Goal: Task Accomplishment & Management: Complete application form

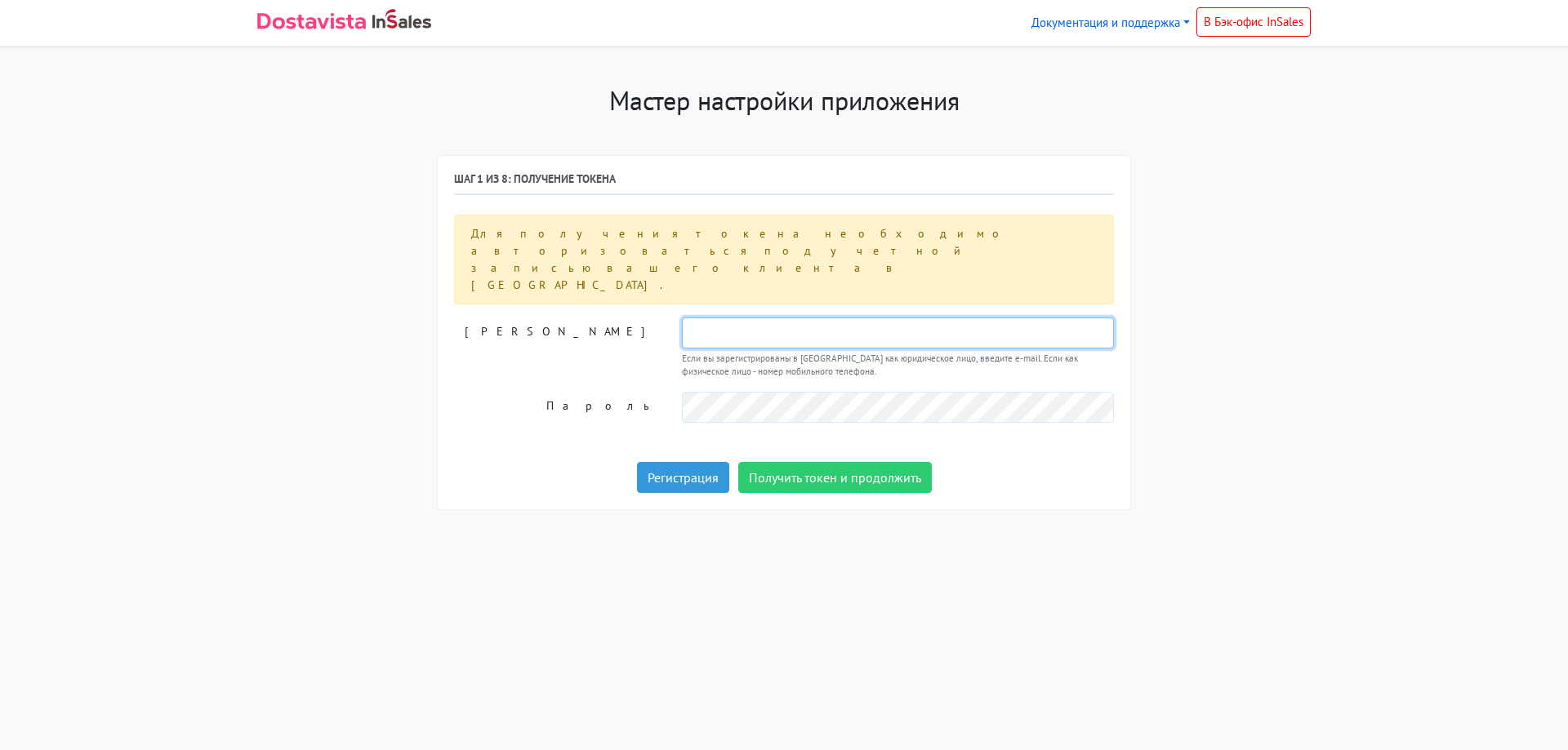
click at [747, 318] on input "text" at bounding box center [898, 333] width 432 height 31
paste input "Ivan3700"
type input "Ivan3700"
drag, startPoint x: 676, startPoint y: 280, endPoint x: 641, endPoint y: 309, distance: 45.5
click at [650, 318] on div "Логин Ivan3700 Если вы зарегистрированы в Достависте как юридическое лицо, введ…" at bounding box center [784, 349] width 684 height 62
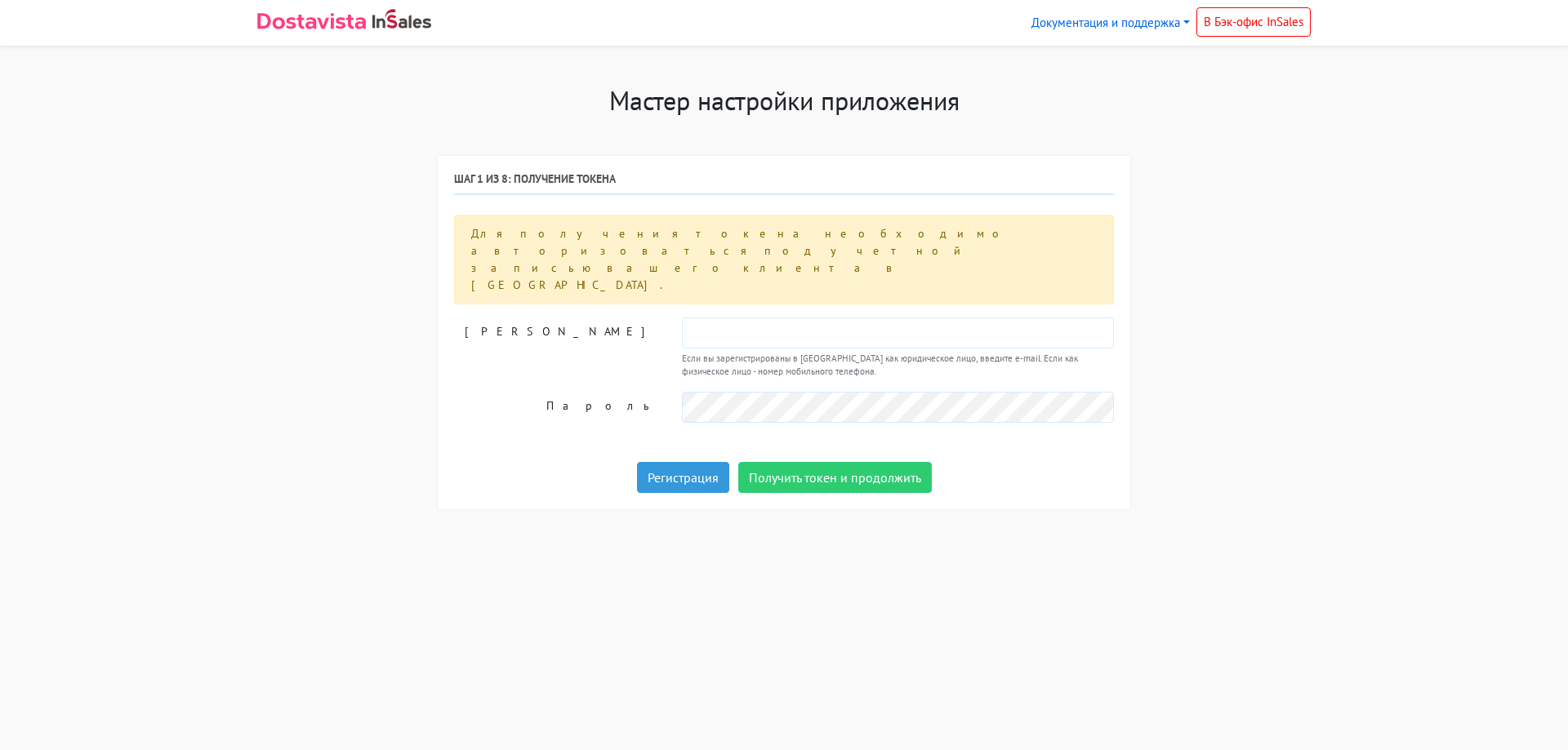
click at [758, 262] on div "Шаг 1 из 8: Получение токена Для получения токена необходимо авторизоваться под…" at bounding box center [784, 332] width 660 height 320
click at [752, 318] on input "text" at bounding box center [898, 333] width 432 height 31
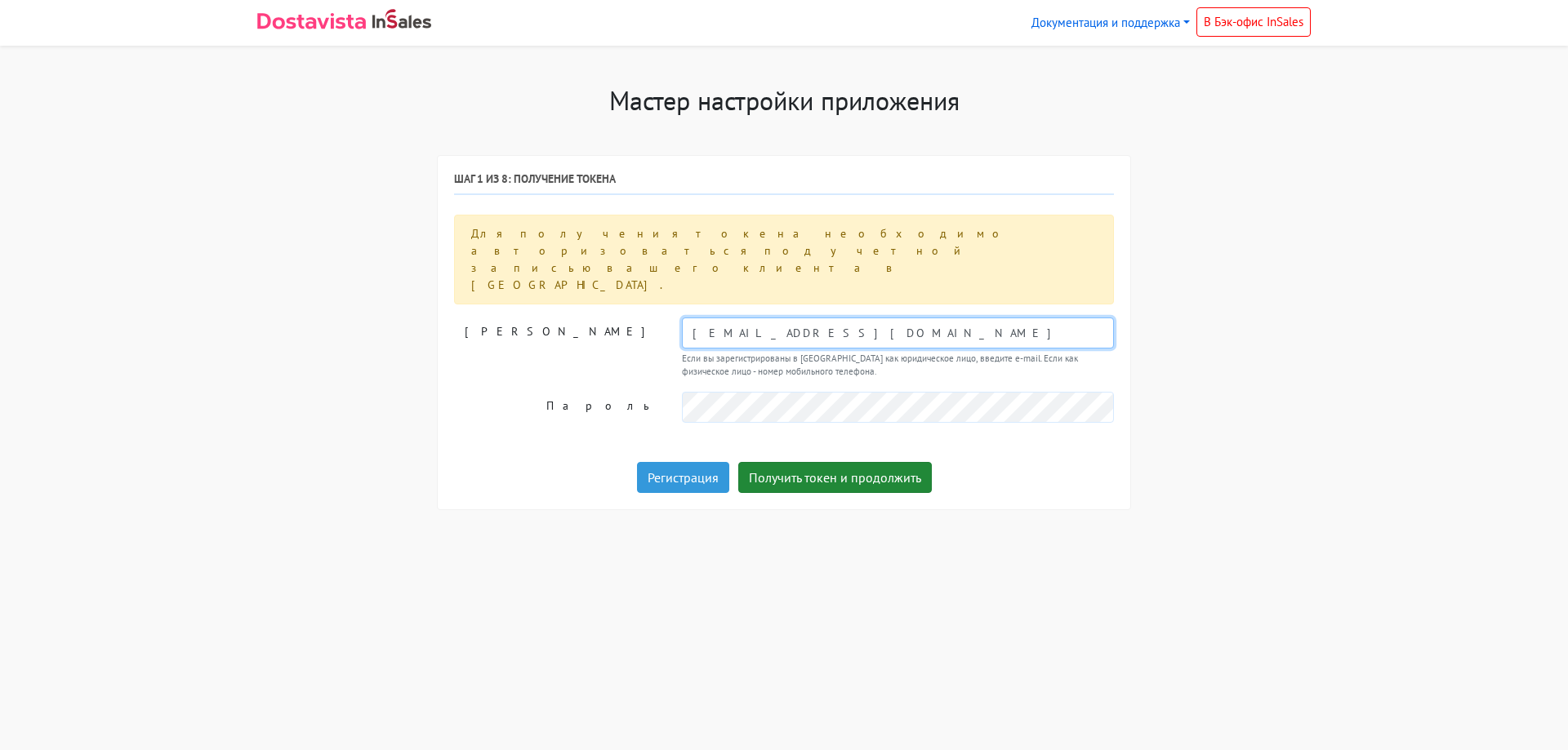
type input "Offstreet24@yandex.ru"
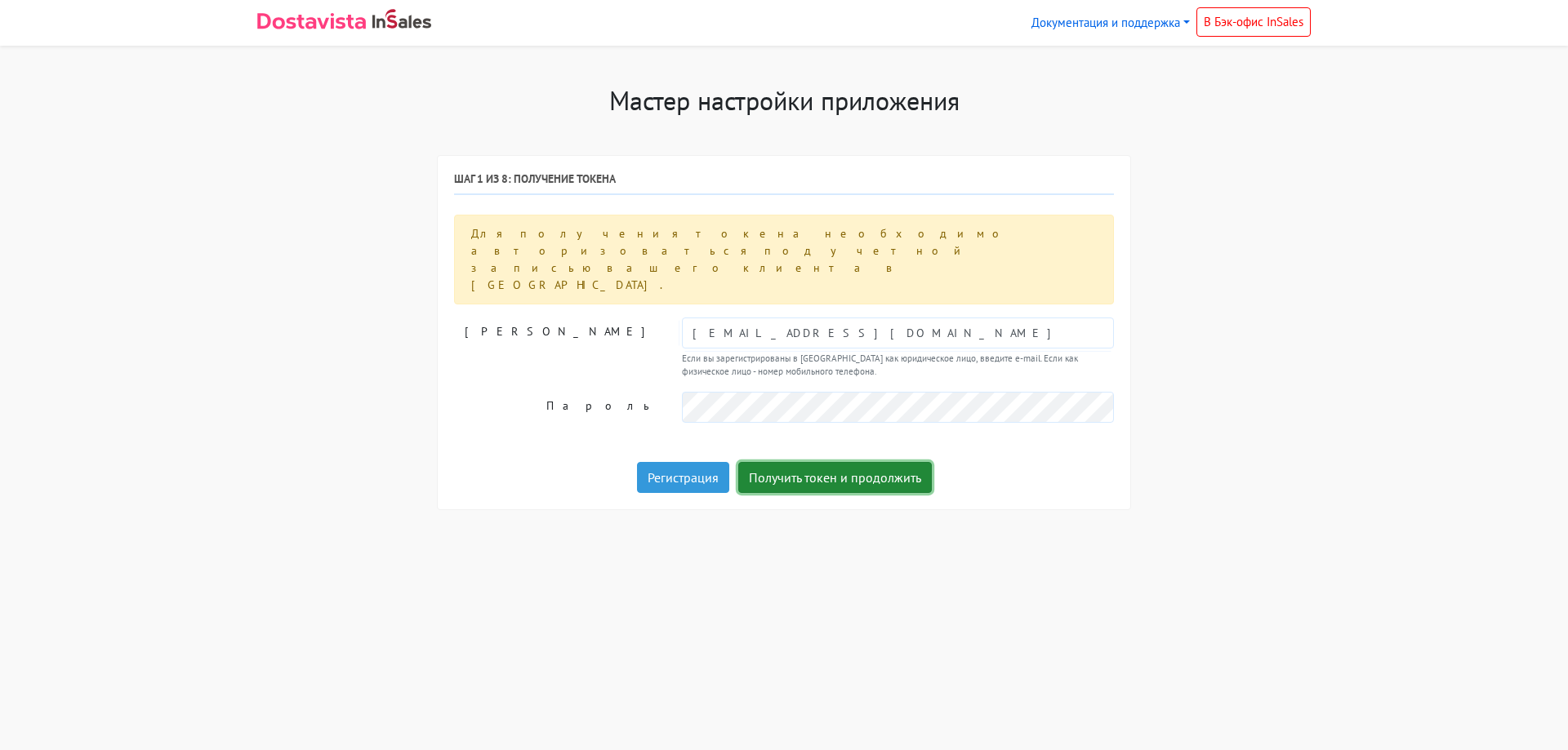
click at [848, 462] on button "Получить токен и продолжить" at bounding box center [835, 477] width 194 height 31
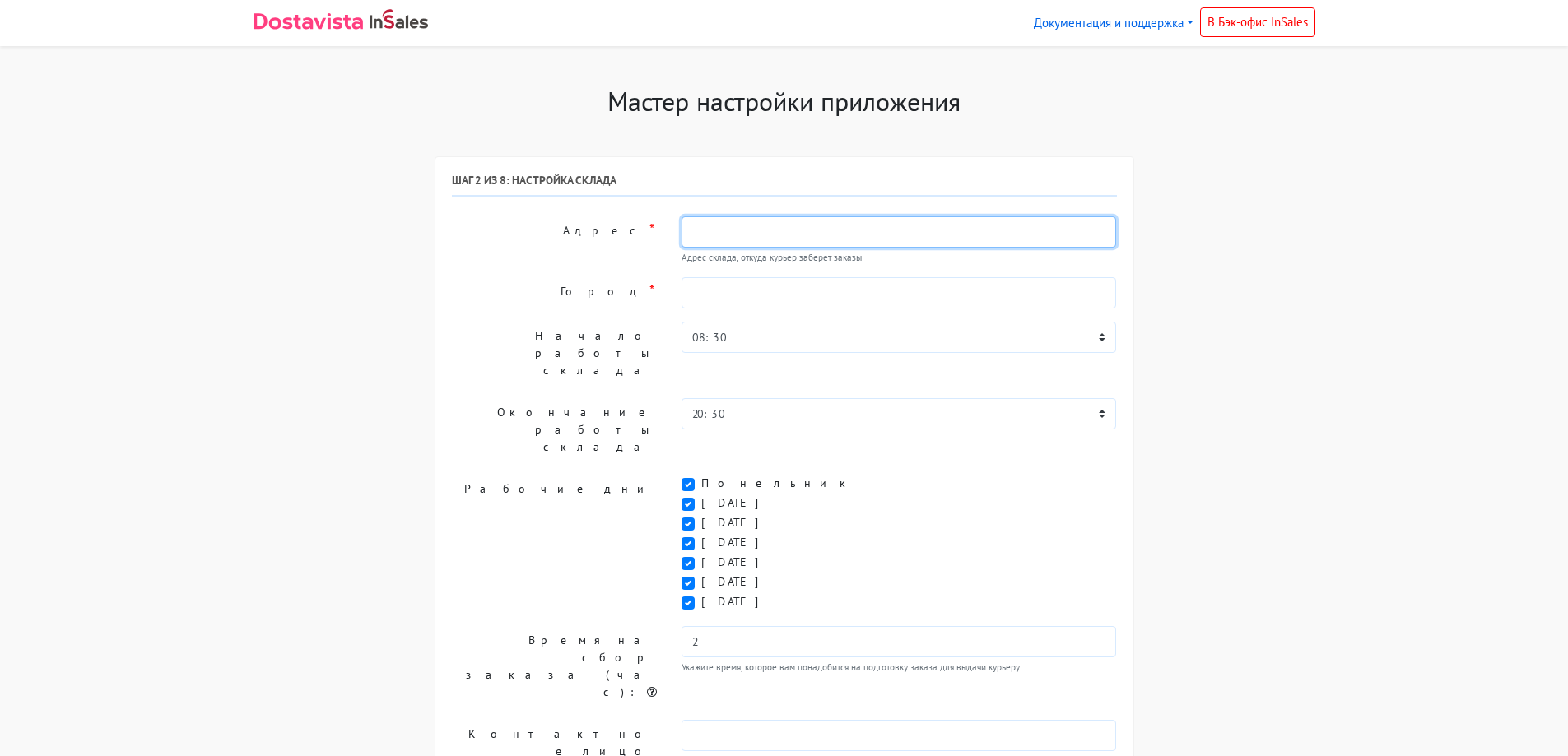
click at [791, 241] on input "text" at bounding box center [899, 231] width 436 height 31
type input "V"
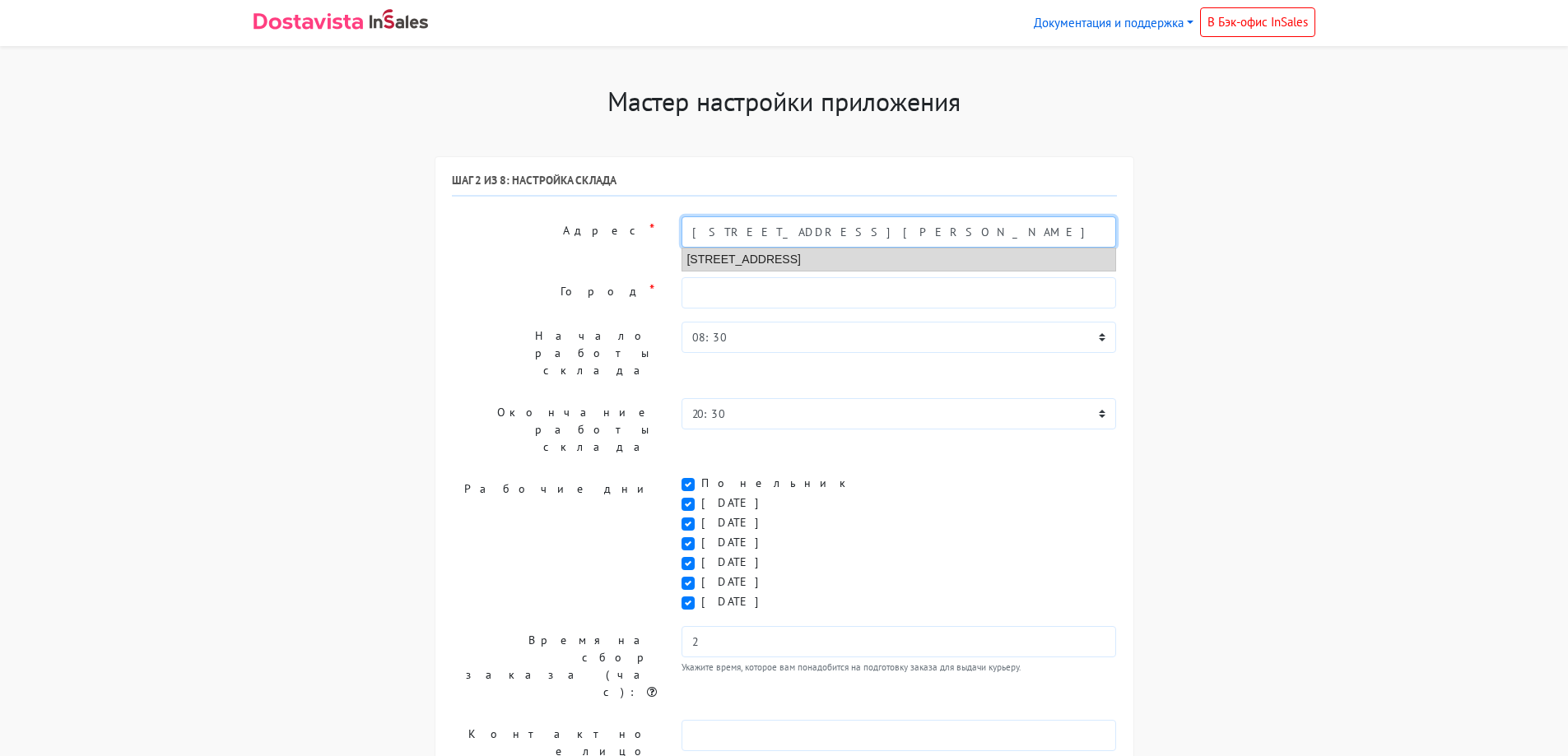
click at [839, 263] on li "Москва, Мясницкая улица, 13 ст21" at bounding box center [899, 260] width 434 height 22
type input "Москва, Мясницкая улица, 13 ст21"
type input "Москва"
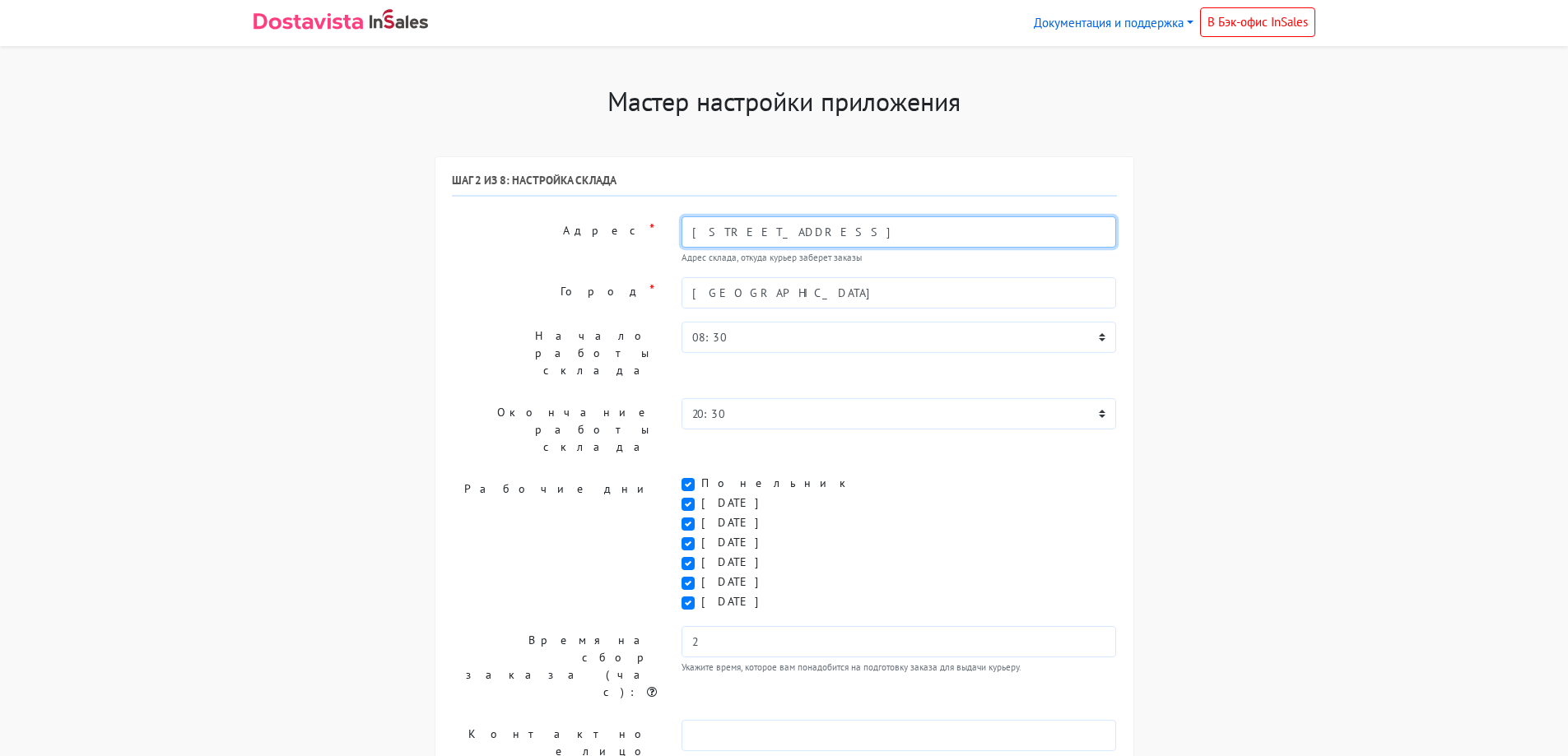
type input "Москва, Мясницкая улица, 13 ст21"
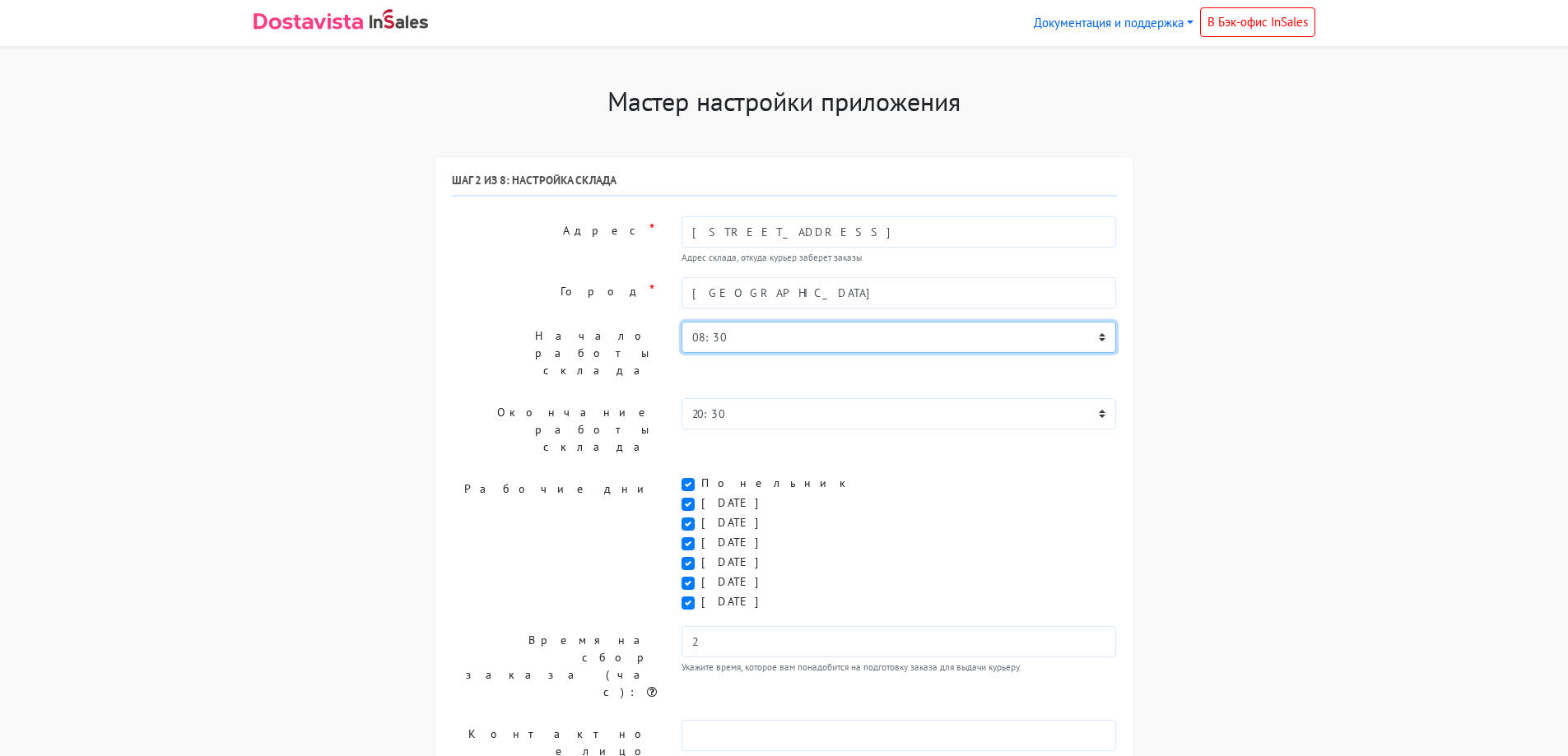
click at [808, 336] on select "00:00 00:30 01:00 01:30 02:00 02:30 03:00 03:30 04:00 04:30 05:00 05:30 06:00 0…" at bounding box center [899, 337] width 436 height 31
select select "11:00"
click at [681, 322] on select "00:00 00:30 01:00 01:30 02:00 02:30 03:00 03:30 04:00 04:30 05:00 05:30 06:00 0…" at bounding box center [899, 337] width 436 height 31
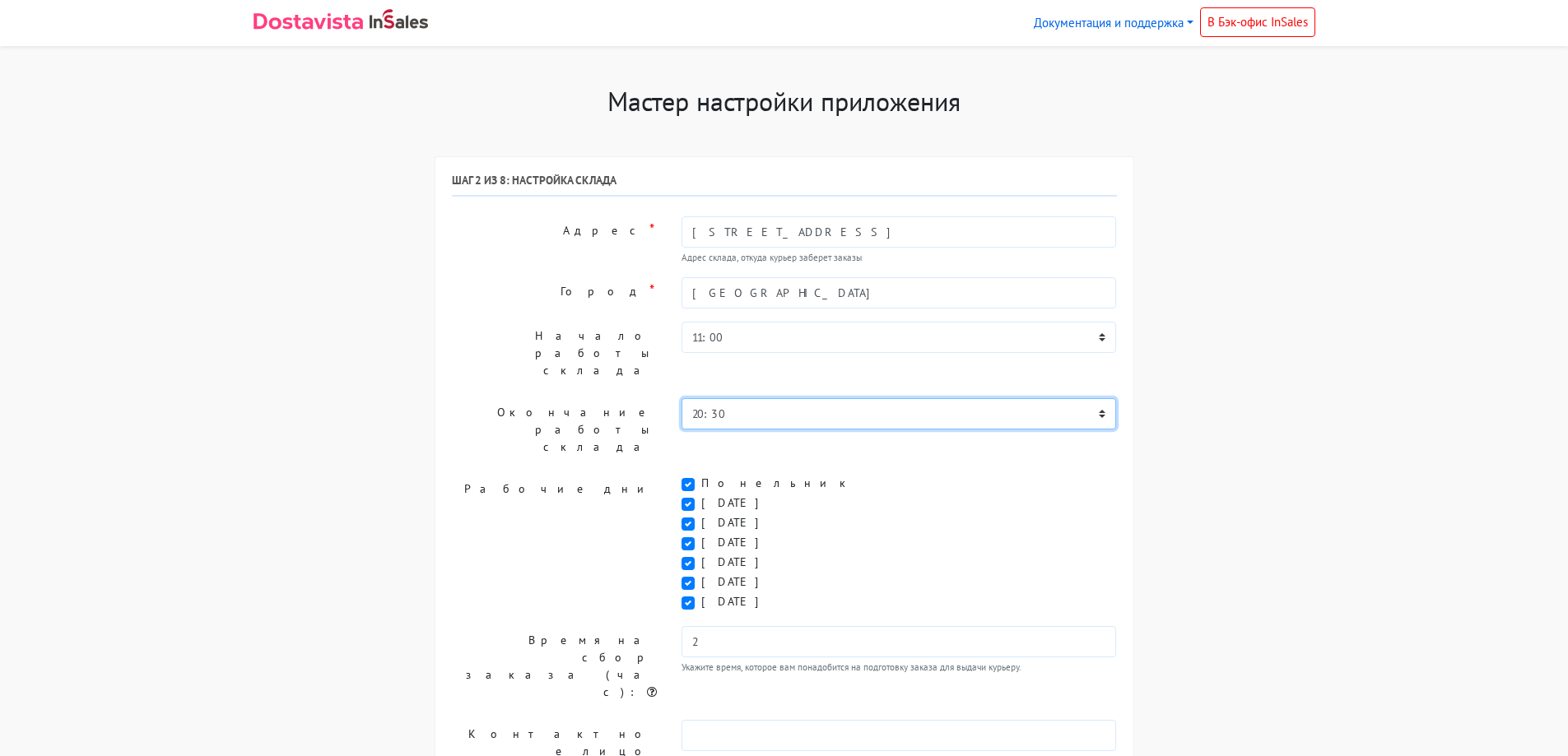
click at [763, 399] on select "00:00 00:30 01:00 01:30 02:00 02:30 03:00 03:30 04:00 04:30 05:00 05:30 06:00 0…" at bounding box center [899, 414] width 436 height 31
select select "20:00"
click at [681, 399] on select "00:00 00:30 01:00 01:30 02:00 02:30 03:00 03:30 04:00 04:30 05:00 05:30 06:00 0…" at bounding box center [899, 414] width 436 height 31
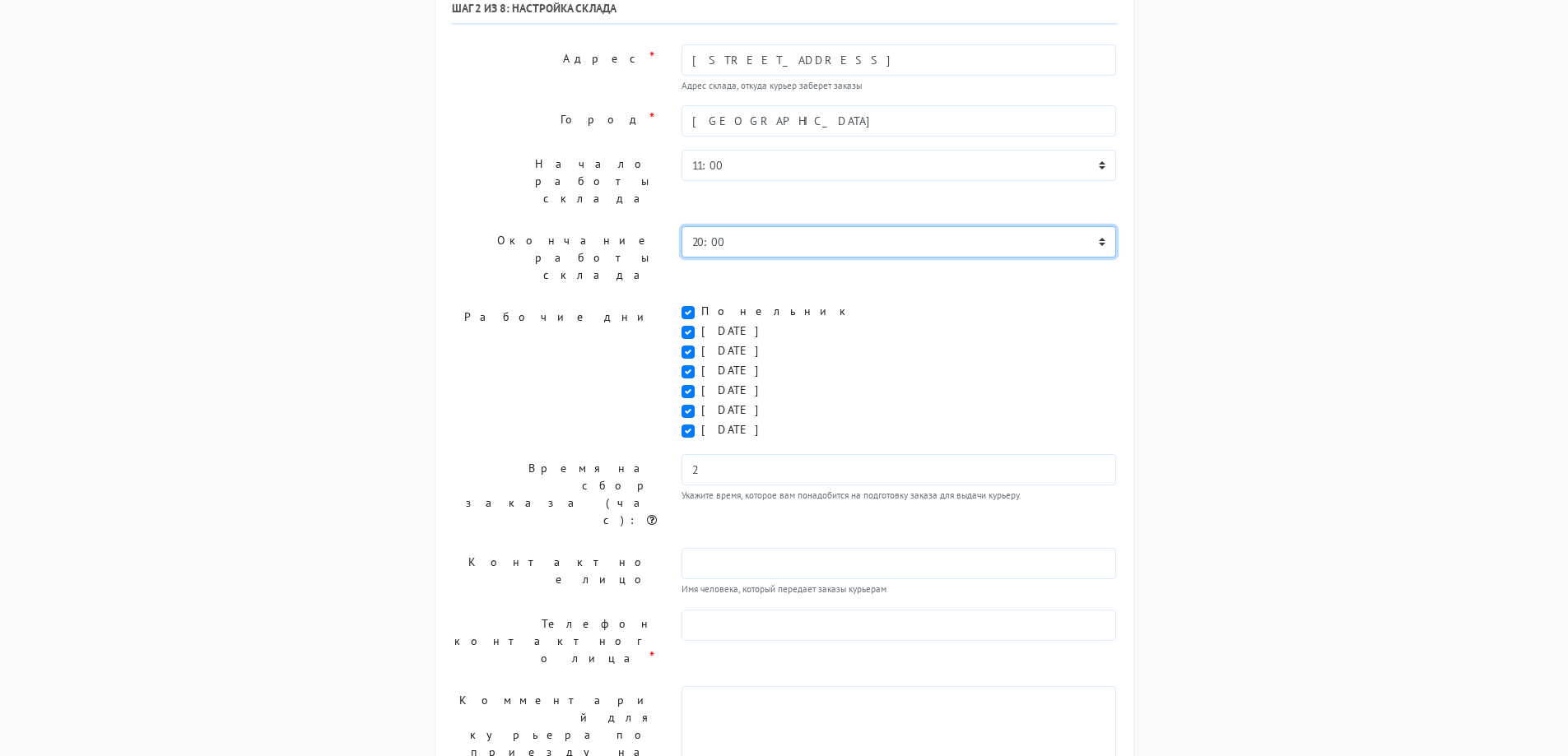
scroll to position [218, 0]
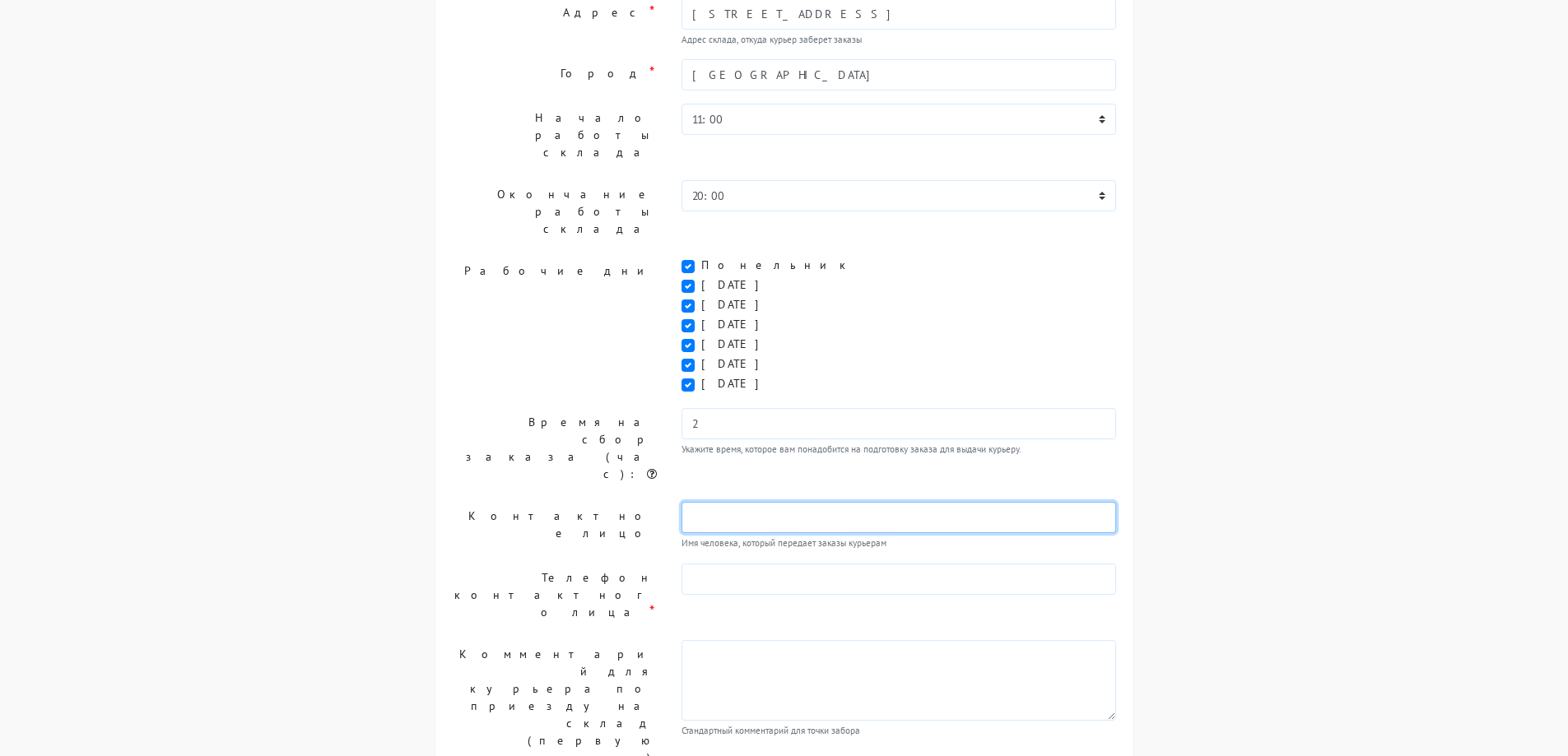
click at [777, 502] on input "text" at bounding box center [899, 517] width 436 height 31
type input "[PERSON_NAME]"
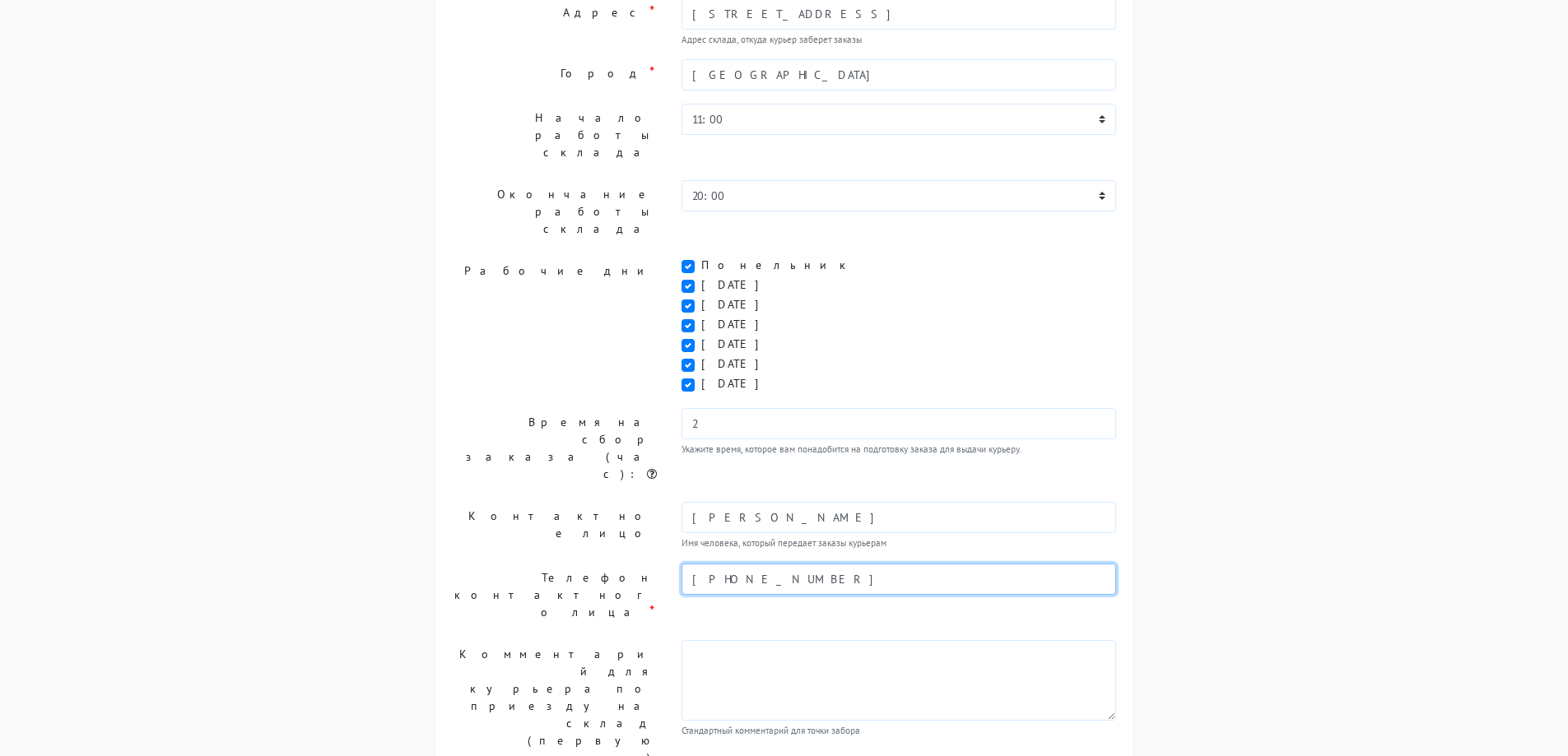
type input "+79080232985"
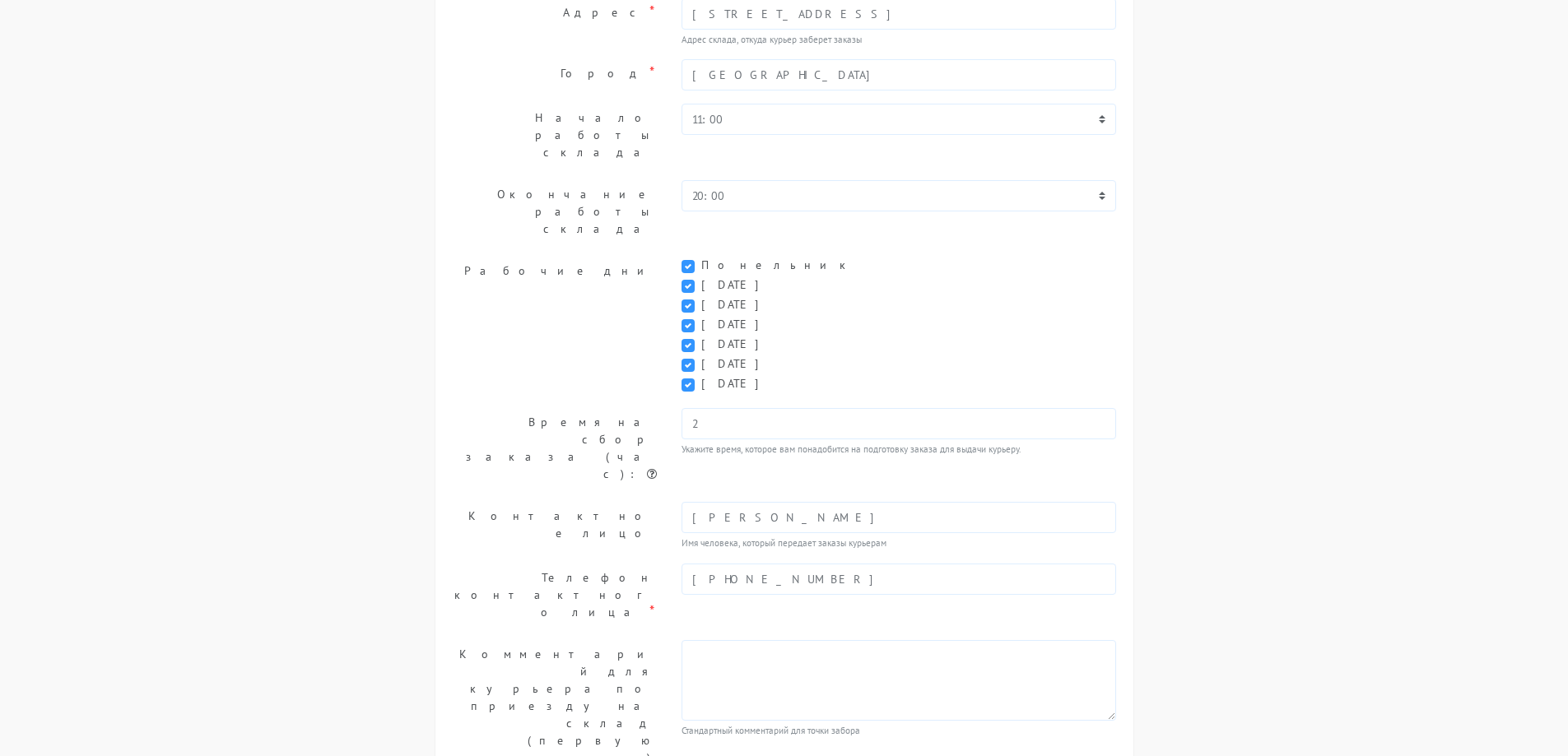
scroll to position [8, 0]
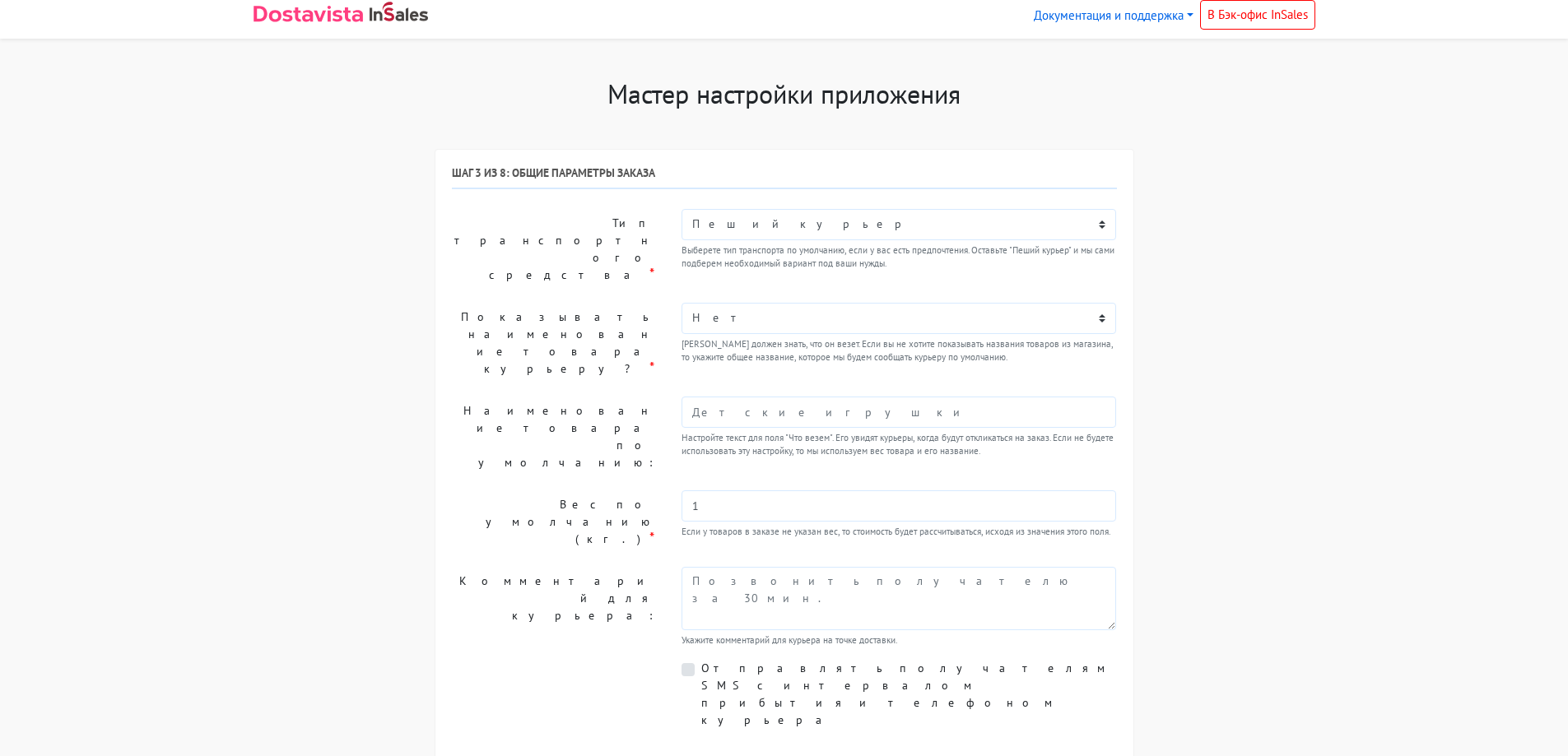
click at [900, 206] on div "Шаг 3 из 8: Общие параметры заказа Тип транспортного средства * Пеший курьер Ле…" at bounding box center [784, 483] width 665 height 633
click at [901, 217] on select "Пеший курьер Легковой автомобиль Каблук (до 700 кг) Микроавтобус / портер (до 1…" at bounding box center [899, 225] width 436 height 31
select select "7"
click at [681, 209] on select "Пеший курьер Легковой автомобиль Каблук (до 700 кг) Микроавтобус / портер (до 1…" at bounding box center [899, 225] width 436 height 31
click at [845, 304] on select "Нет Да" at bounding box center [899, 318] width 436 height 31
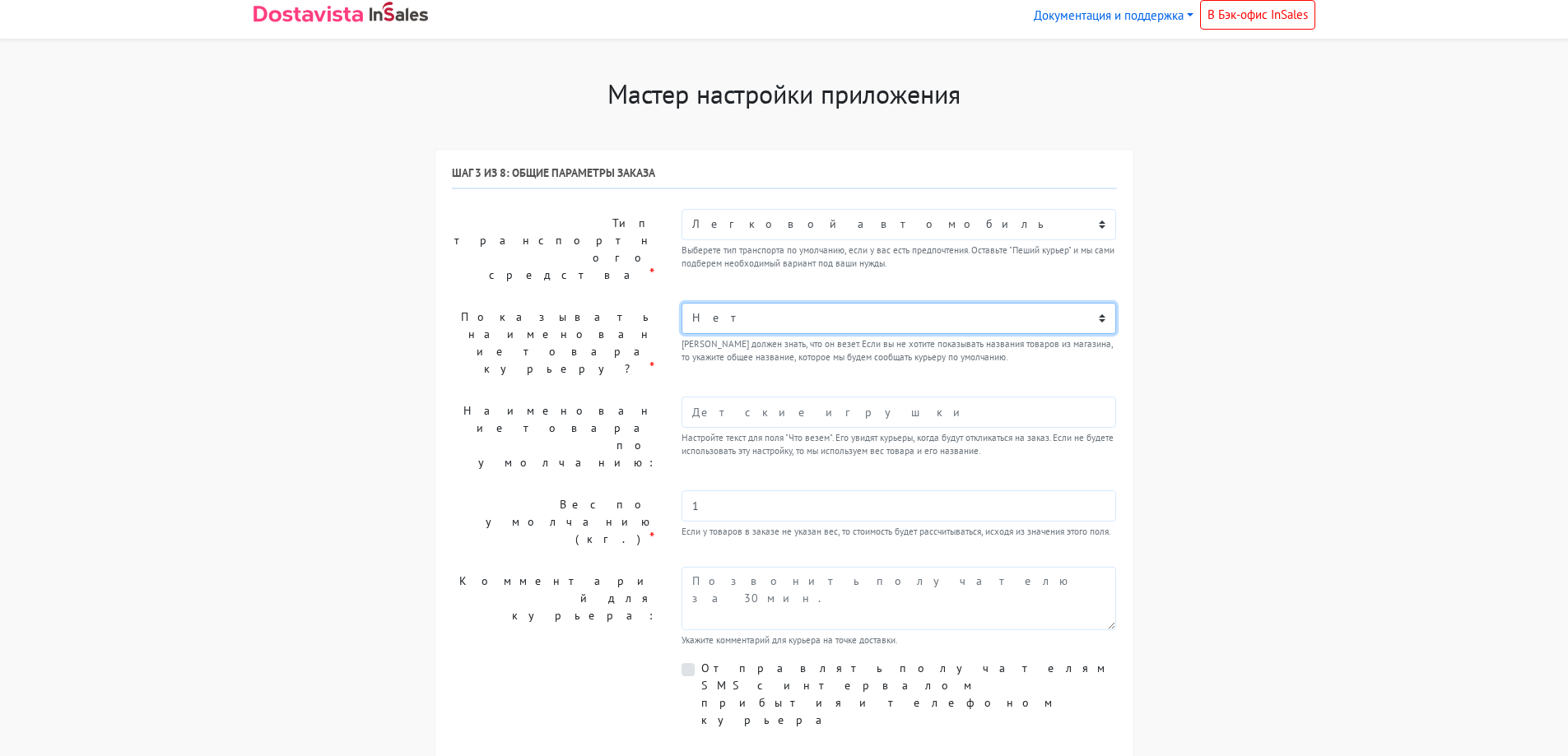
select select "1"
click at [687, 303] on select "Нет Да" at bounding box center [899, 318] width 436 height 31
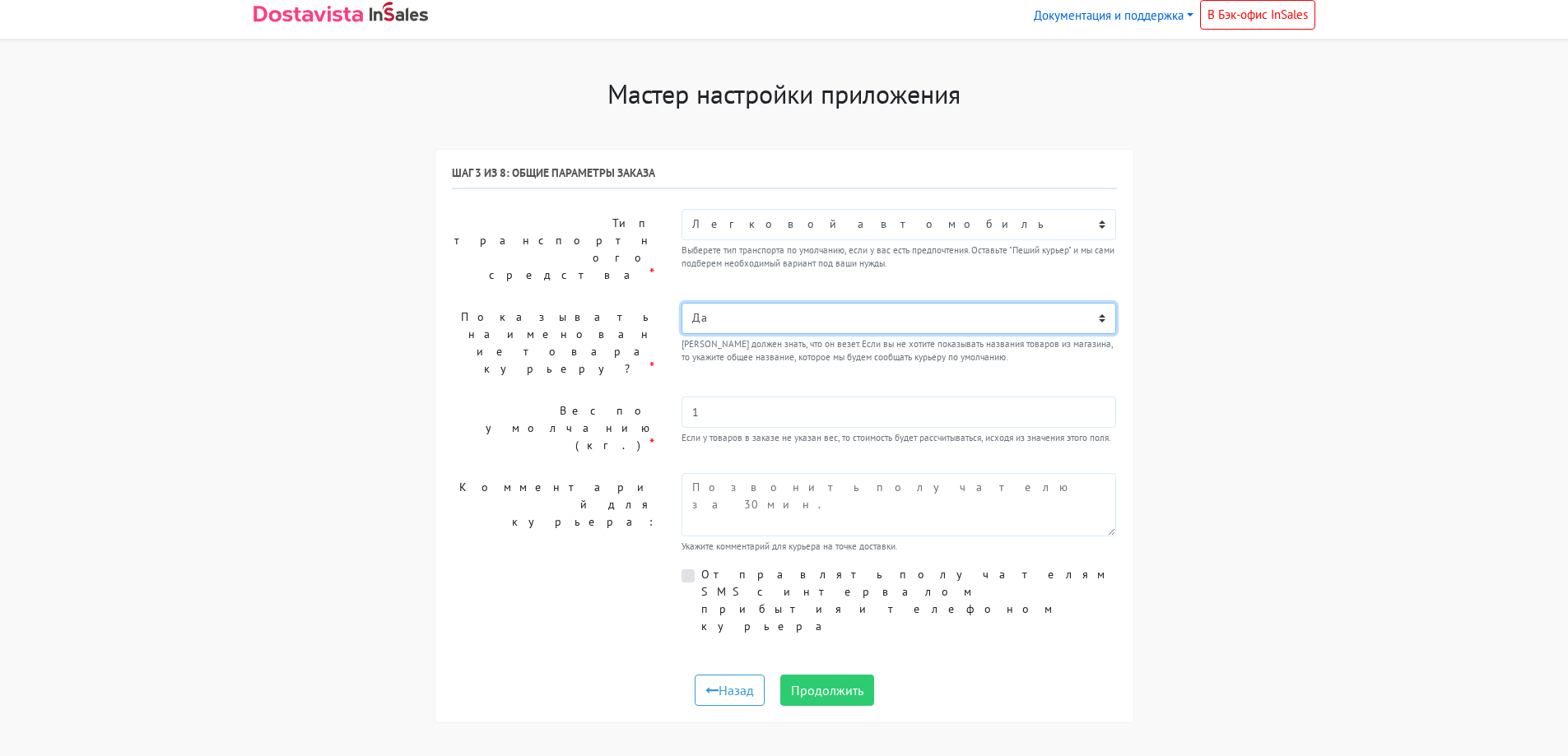
scroll to position [0, 0]
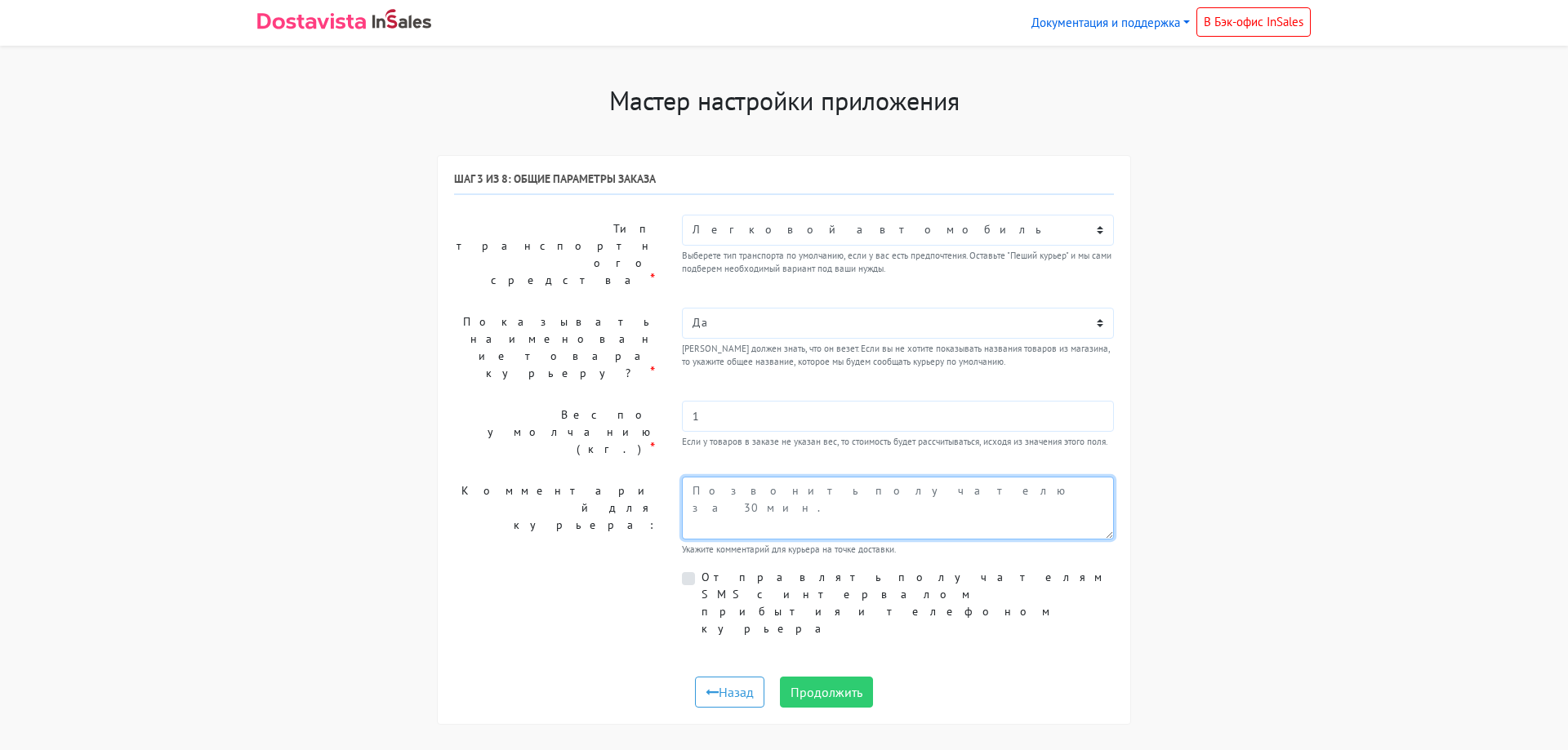
click at [855, 477] on textarea at bounding box center [898, 508] width 432 height 63
click at [702, 569] on label "Отправлять получателям SMS с интервалом прибытия и телефоном курьера" at bounding box center [908, 603] width 412 height 68
click at [702, 569] on input "Отправлять получателям SMS с интервалом прибытия и телефоном курьера" at bounding box center [707, 574] width 11 height 11
click at [702, 569] on label "Отправлять получателям SMS с интервалом прибытия и телефоном курьера" at bounding box center [908, 603] width 412 height 68
click at [702, 569] on input "Отправлять получателям SMS с интервалом прибытия и телефоном курьера" at bounding box center [707, 574] width 11 height 11
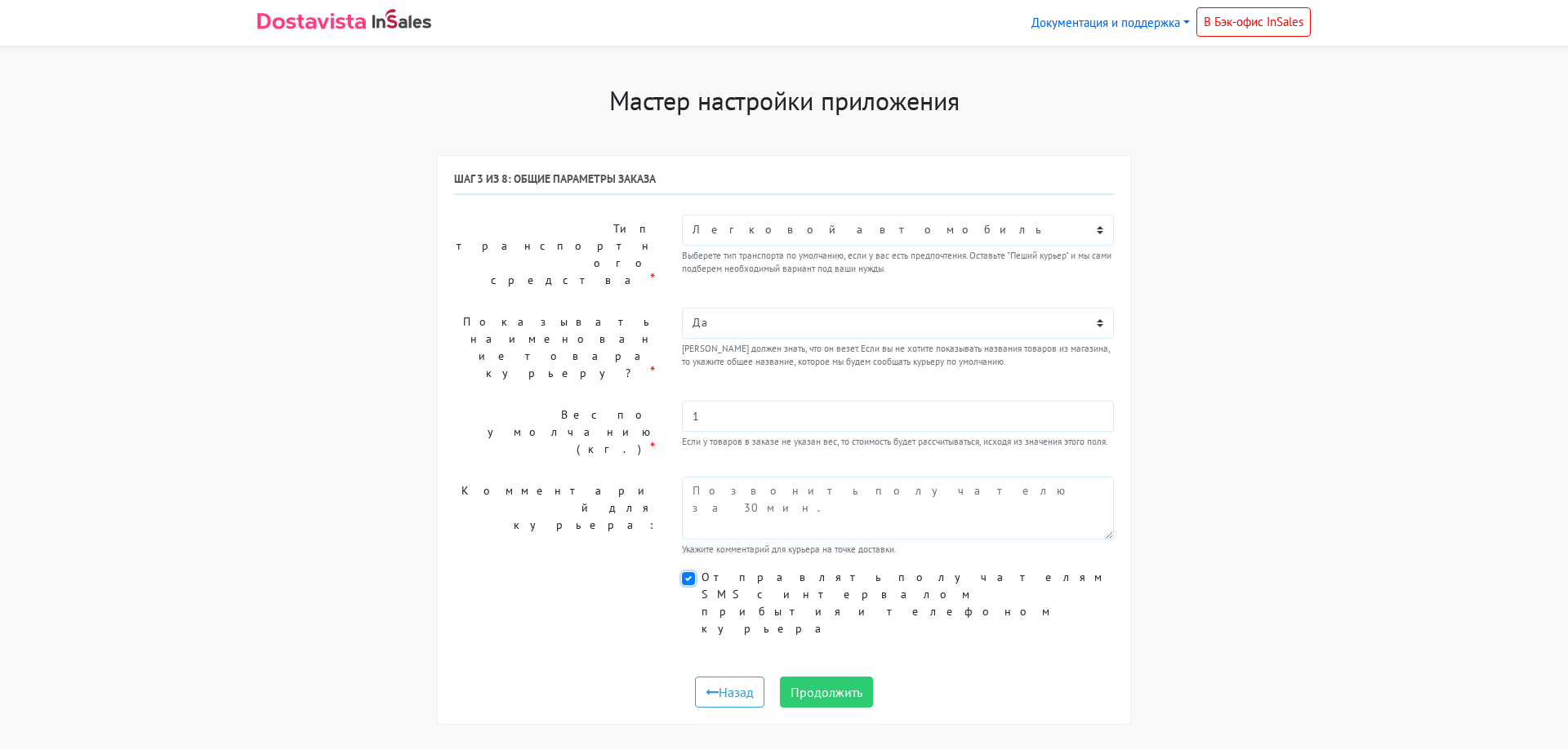
checkbox input "false"
click at [840, 677] on button "Продолжить" at bounding box center [827, 692] width 93 height 31
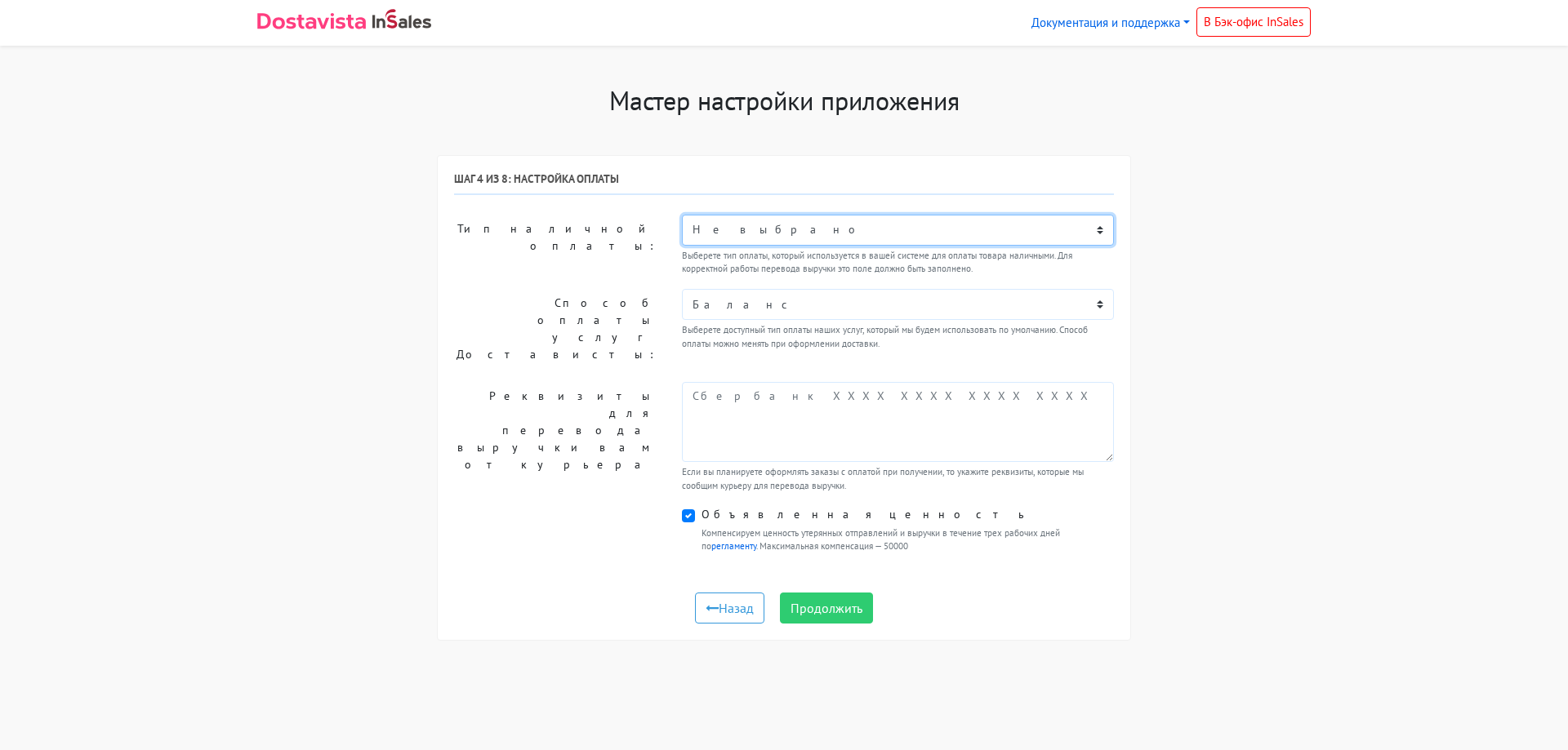
click at [823, 232] on select "Не выбрано Яндекс.Сплит Оплата картой Плати частями Оплата в точке самовывоза О…" at bounding box center [898, 229] width 432 height 31
click at [821, 232] on select "Не выбрано Яндекс.Сплит Оплата картой Плати частями Оплата в точке самовывоза О…" at bounding box center [898, 229] width 432 height 31
click at [812, 223] on select "Не выбрано Яндекс.Сплит Оплата картой Плати частями Оплата в точке самовывоза О…" at bounding box center [898, 229] width 432 height 31
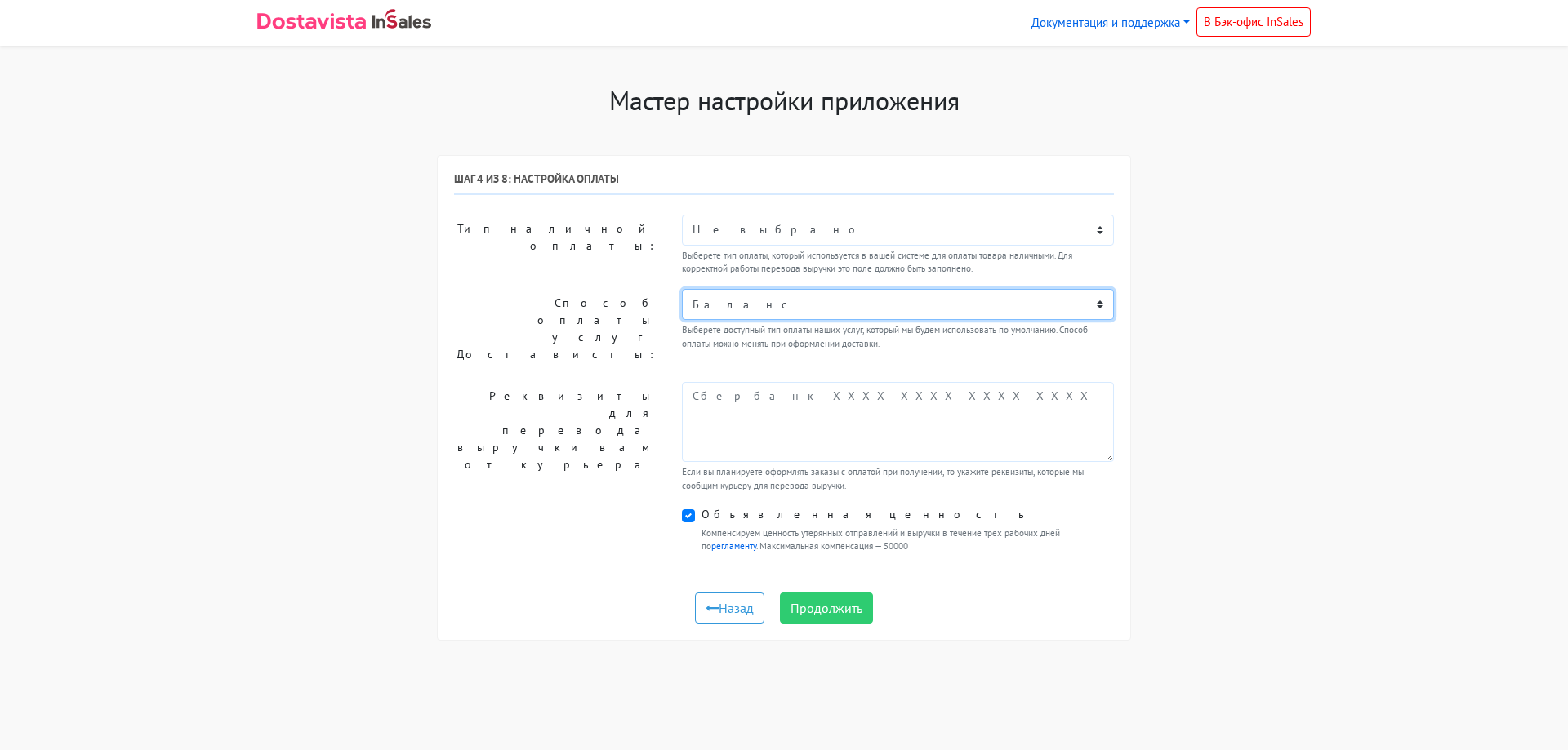
click at [802, 302] on select "Баланс" at bounding box center [898, 304] width 432 height 31
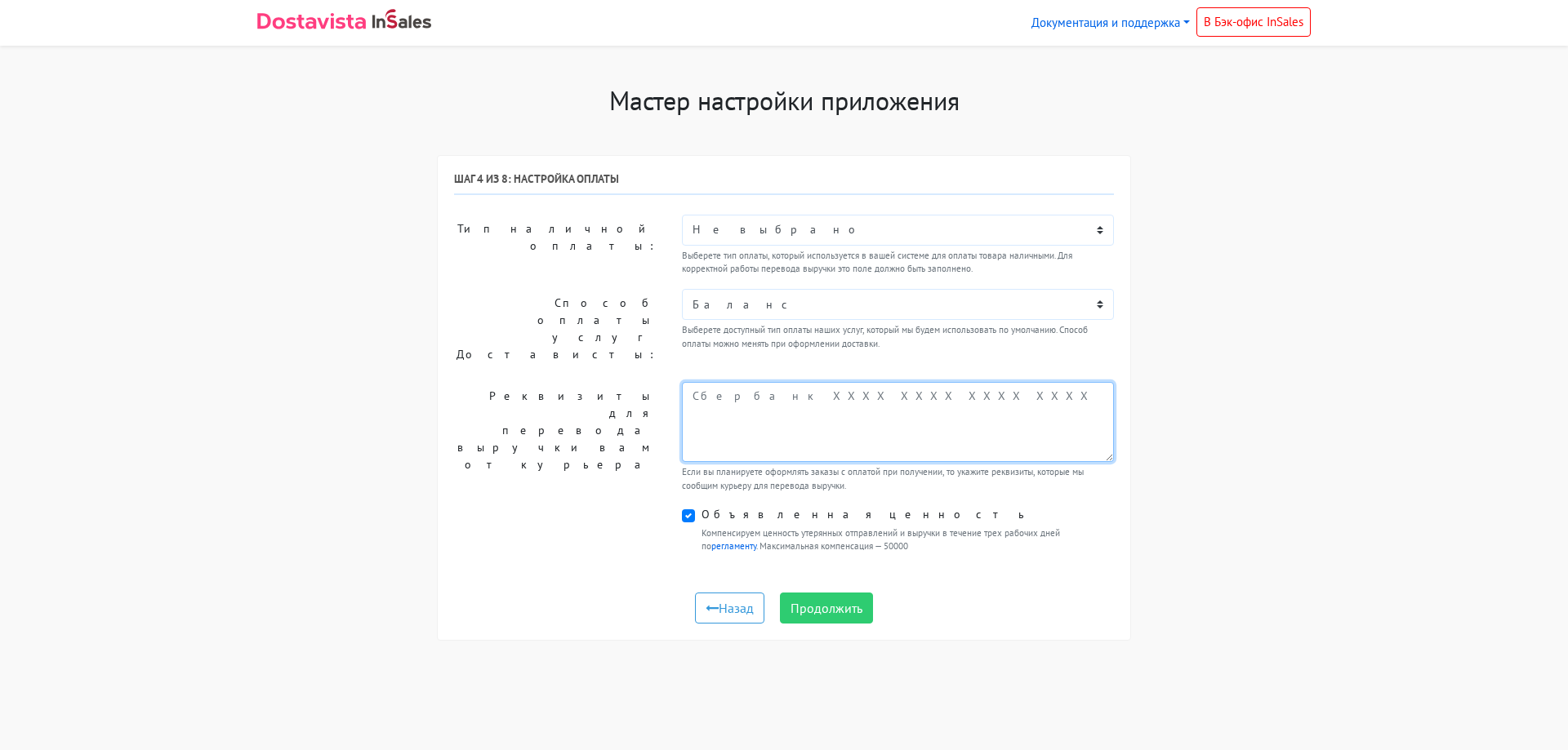
click at [821, 403] on textarea at bounding box center [898, 422] width 432 height 80
click at [702, 506] on label "Объявленная ценность" at bounding box center [867, 515] width 330 height 18
click at [702, 506] on input "Объявленная ценность" at bounding box center [707, 511] width 11 height 11
checkbox input "false"
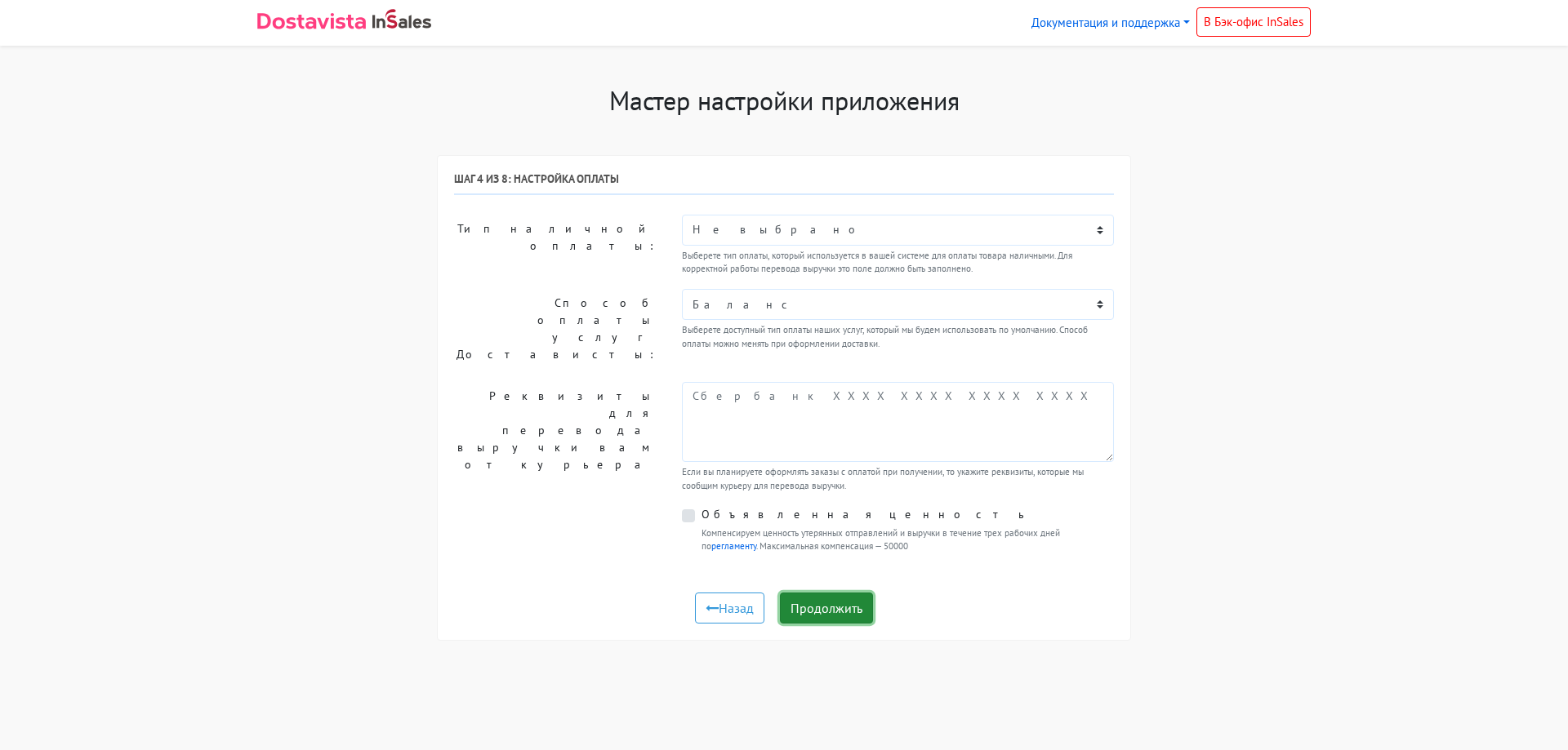
click at [814, 592] on button "Продолжить" at bounding box center [827, 607] width 93 height 31
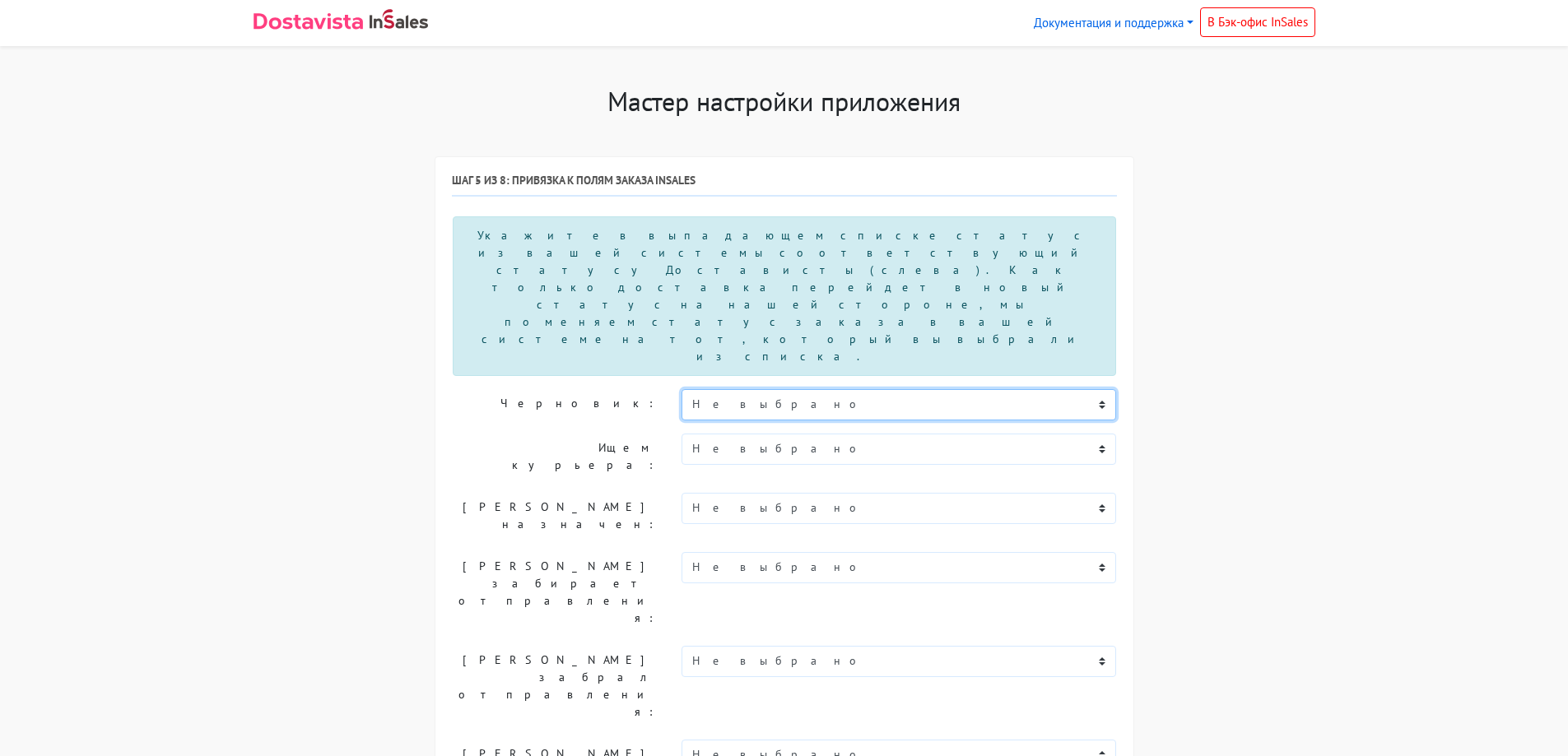
click at [779, 389] on select "Не выбрано Новый В обработке Согласован Отгружен Доставлен В процессе возврата …" at bounding box center [899, 404] width 436 height 31
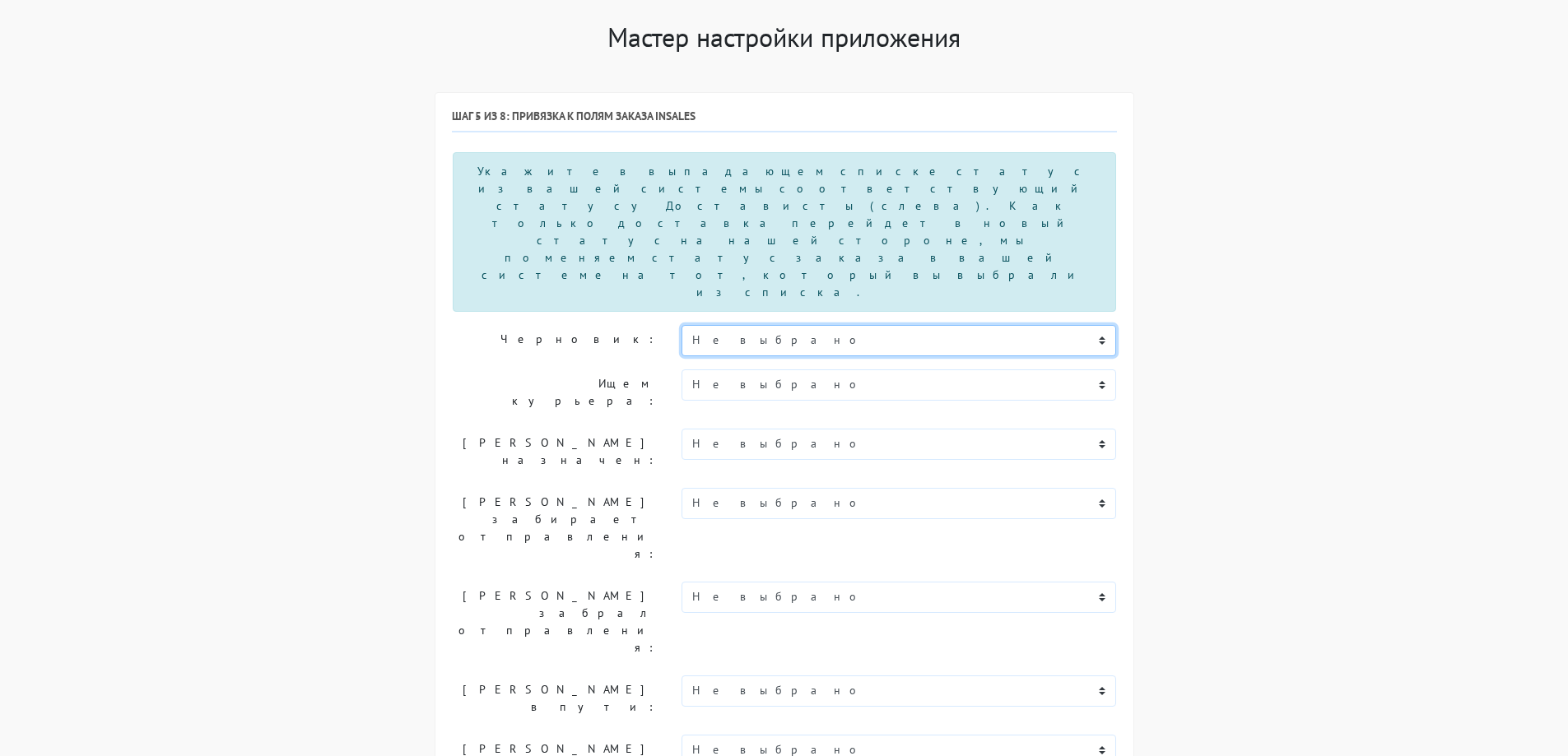
scroll to position [165, 0]
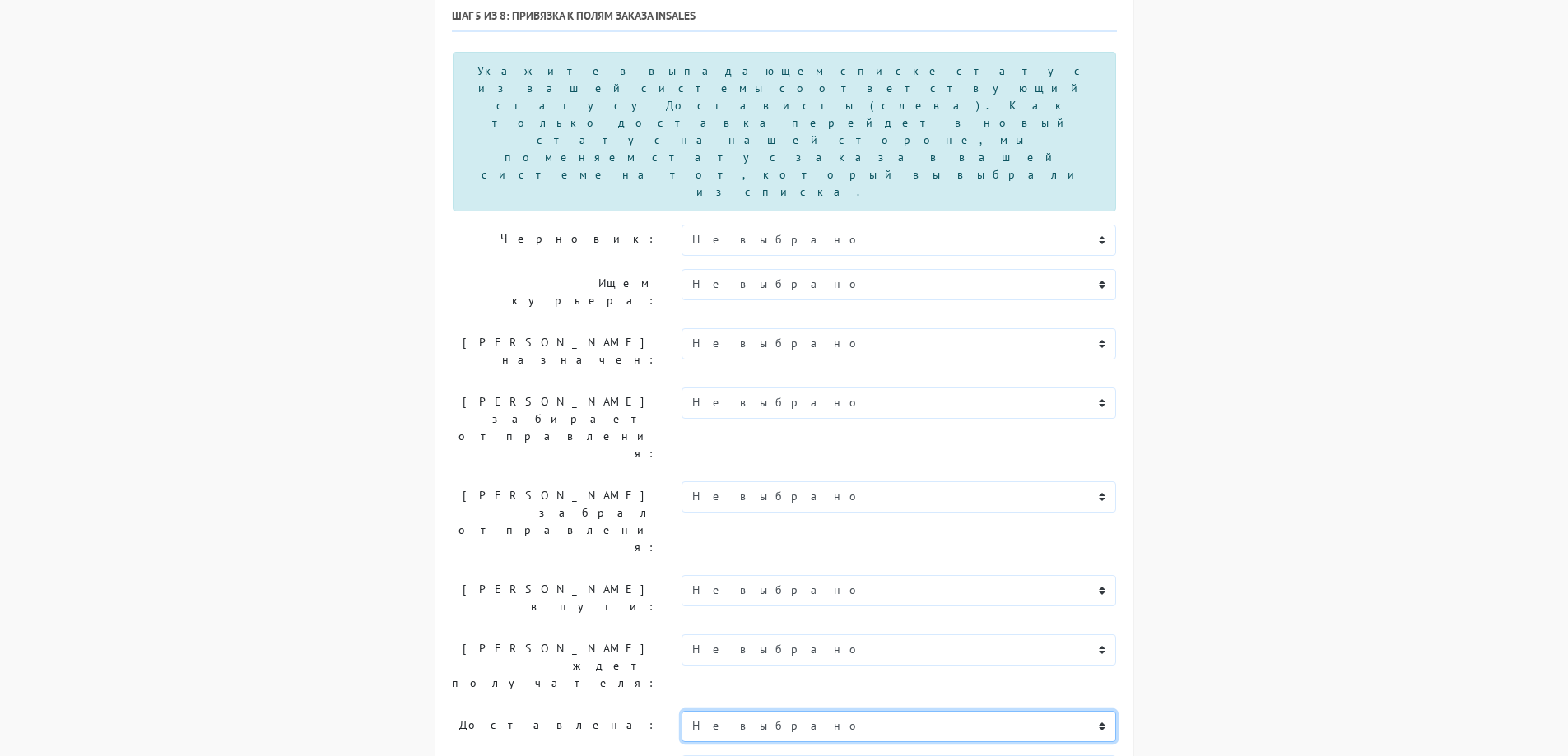
click at [795, 711] on select "Не выбрано Новый В обработке Согласован Отгружен Доставлен В процессе возврата …" at bounding box center [899, 727] width 436 height 31
select select "otgruzhen"
click at [681, 711] on select "Не выбрано Новый В обработке Согласован Отгружен Доставлен В процессе возврата …" at bounding box center [899, 727] width 436 height 31
select select "otmenen"
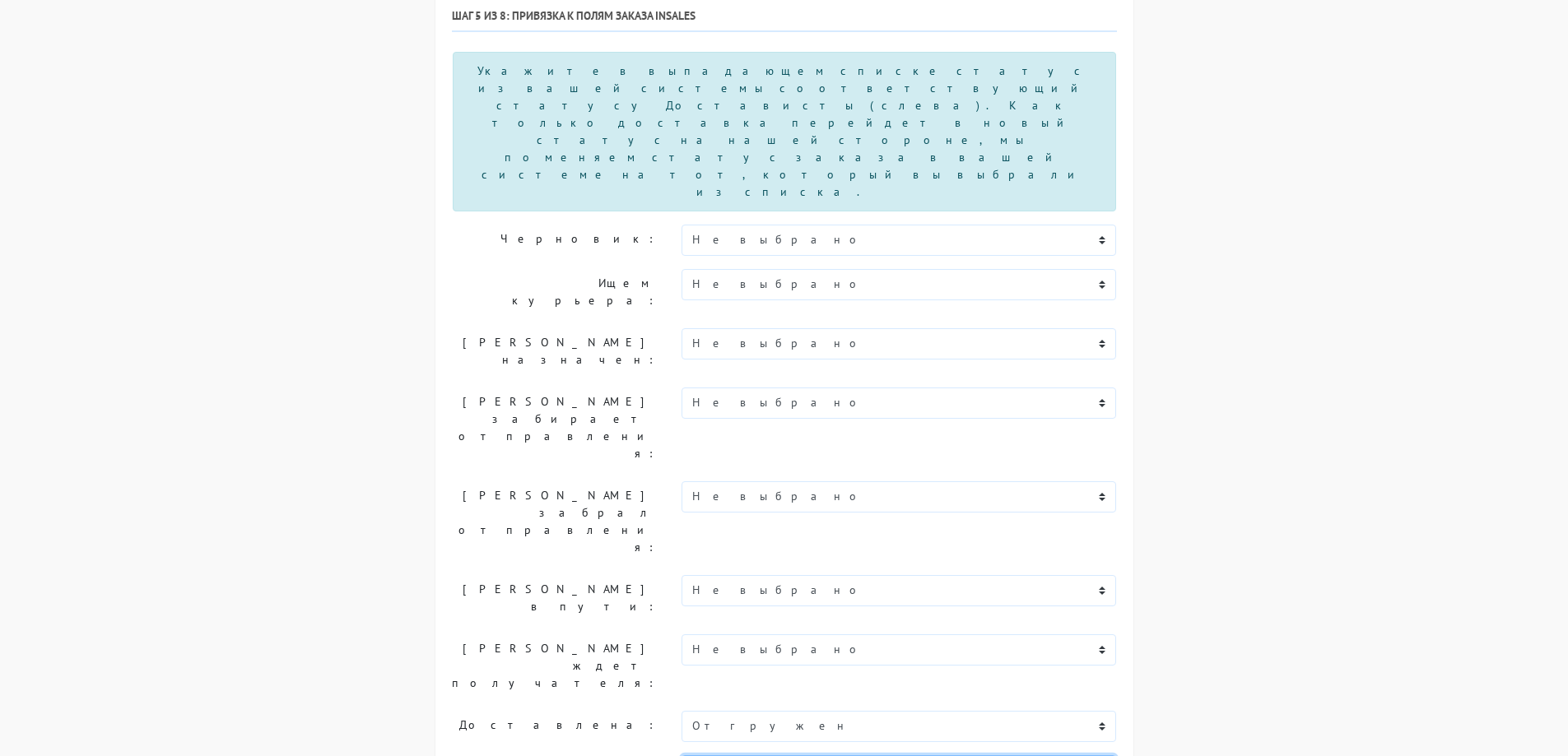
select select "otmenen"
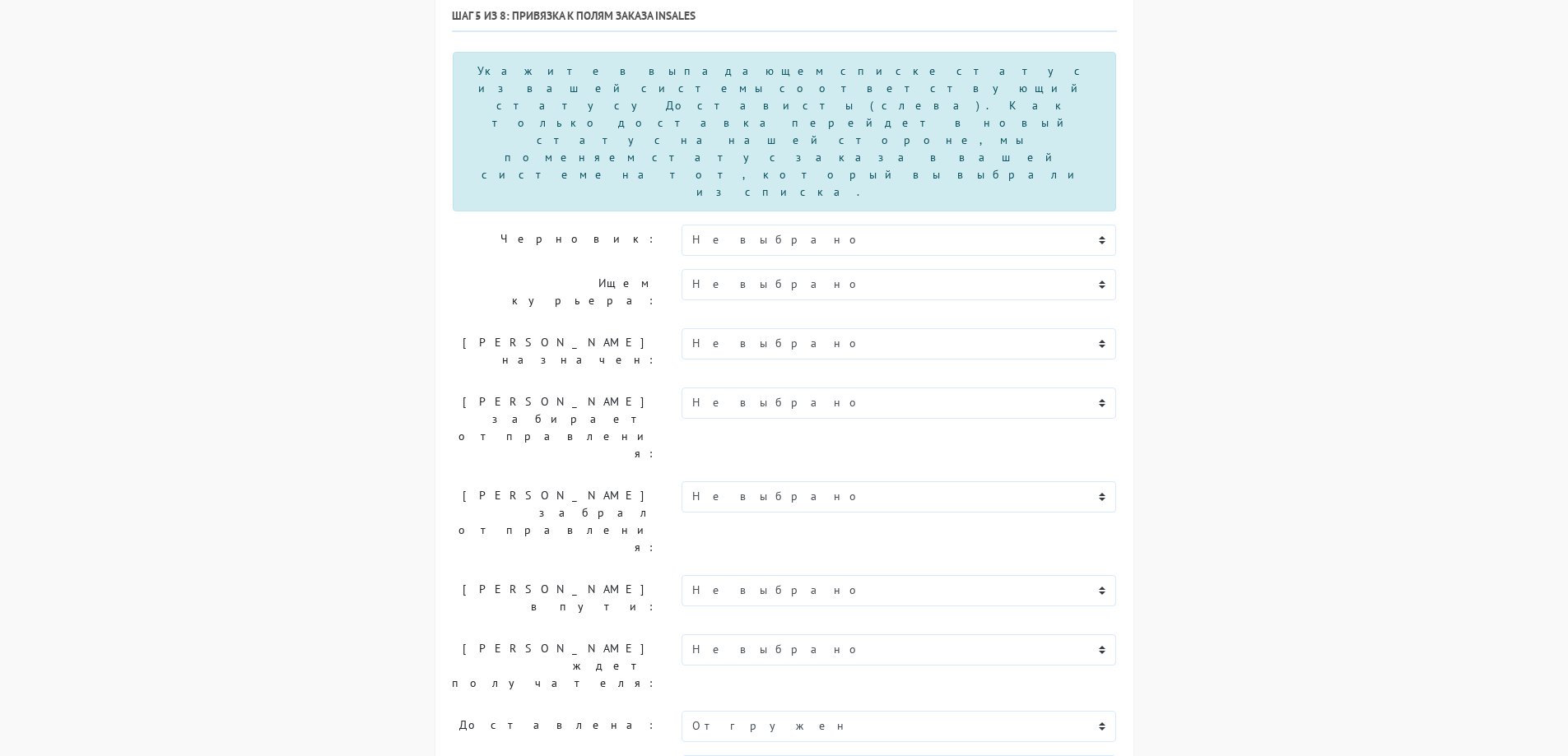
select select "vozvrat"
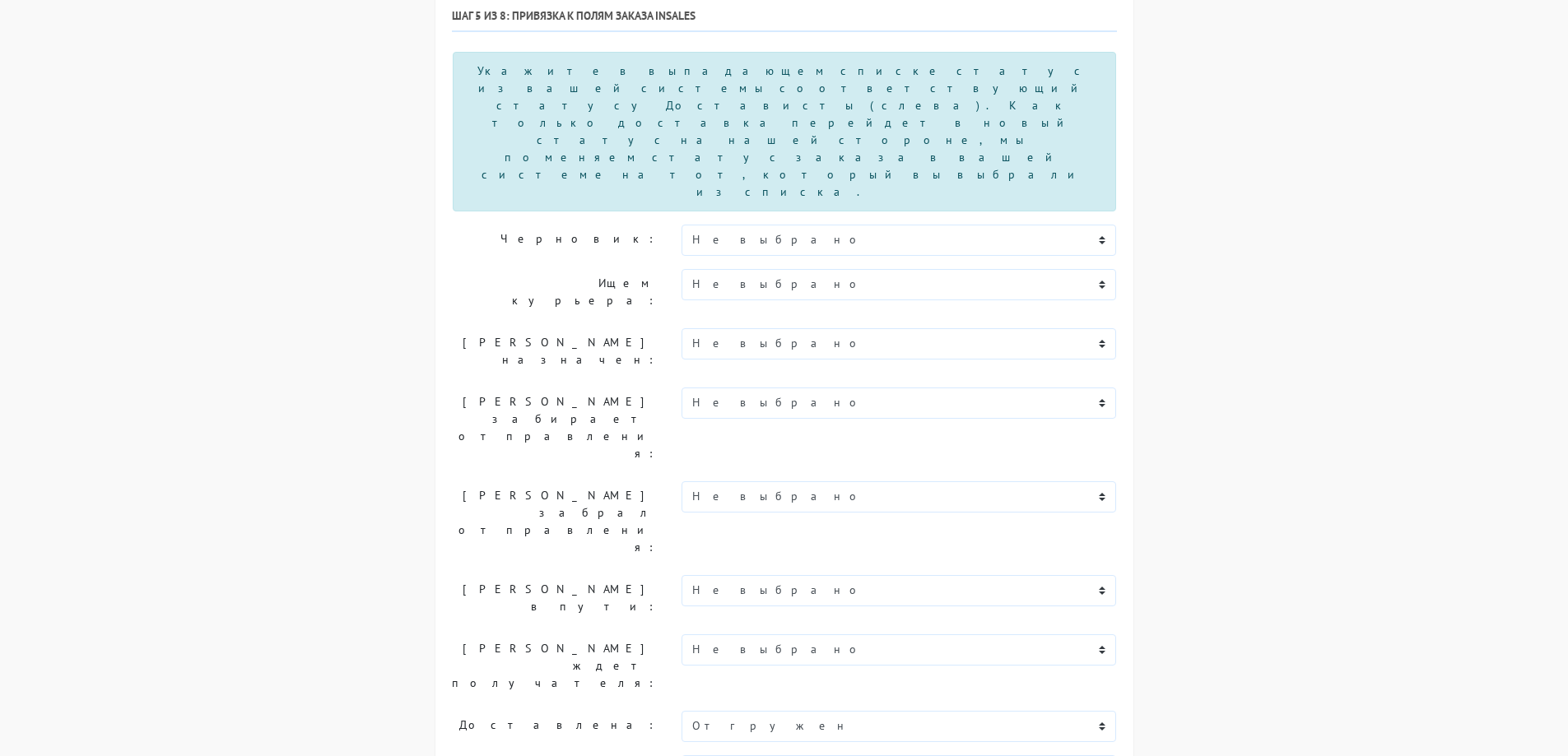
click at [797, 575] on select "Не выбрано Новый В обработке Согласован Отгружен Доставлен В процессе возврата …" at bounding box center [899, 590] width 436 height 31
select select "v-obrabotke"
click at [681, 575] on select "Не выбрано Новый В обработке Согласован Отгружен Доставлен В процессе возврата …" at bounding box center [899, 590] width 436 height 31
click at [759, 225] on select "Не выбрано Новый В обработке Согласован Отгружен Доставлен В процессе возврата …" at bounding box center [899, 240] width 436 height 31
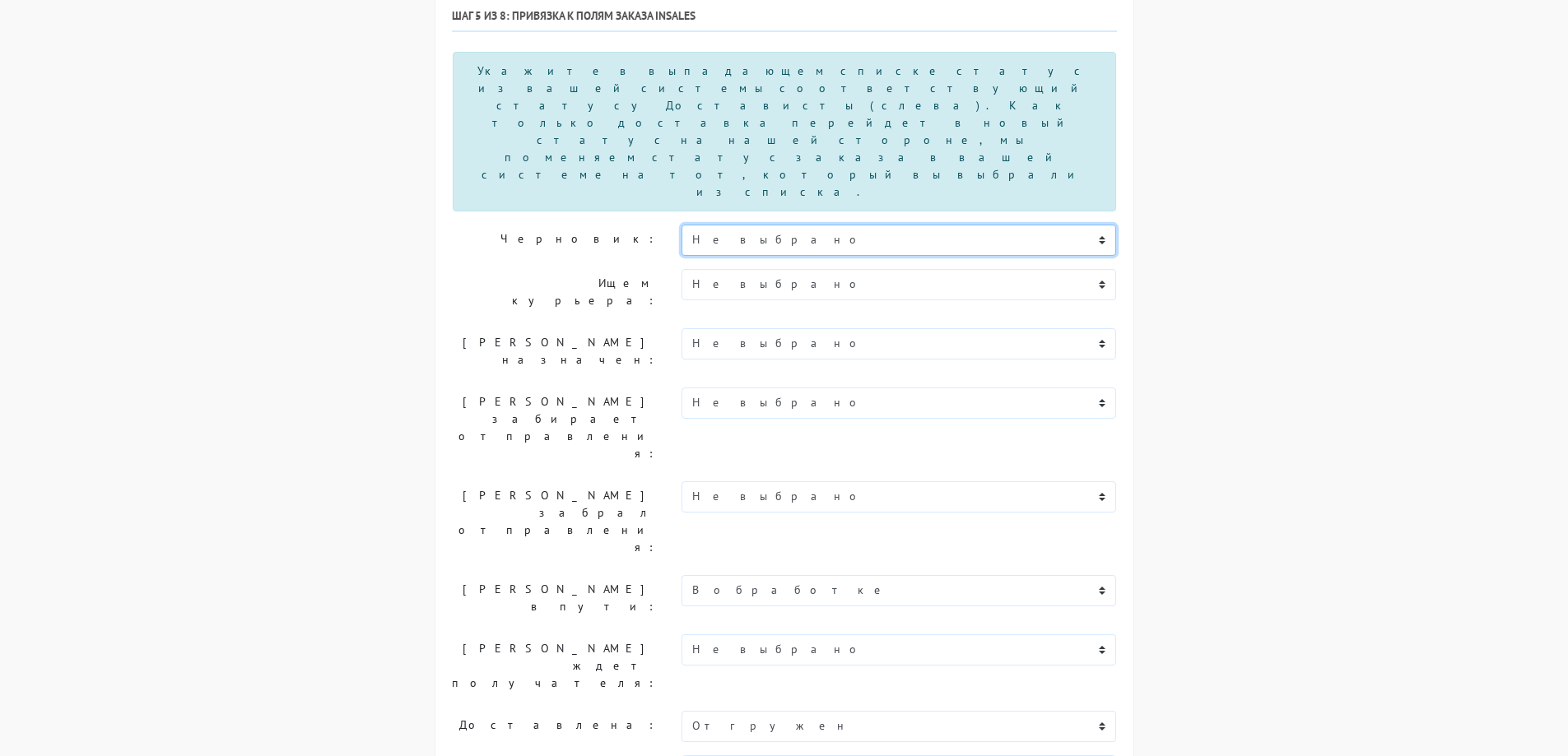
click at [759, 225] on select "Не выбрано Новый В обработке Согласован Отгружен Доставлен В процессе возврата …" at bounding box center [899, 240] width 436 height 31
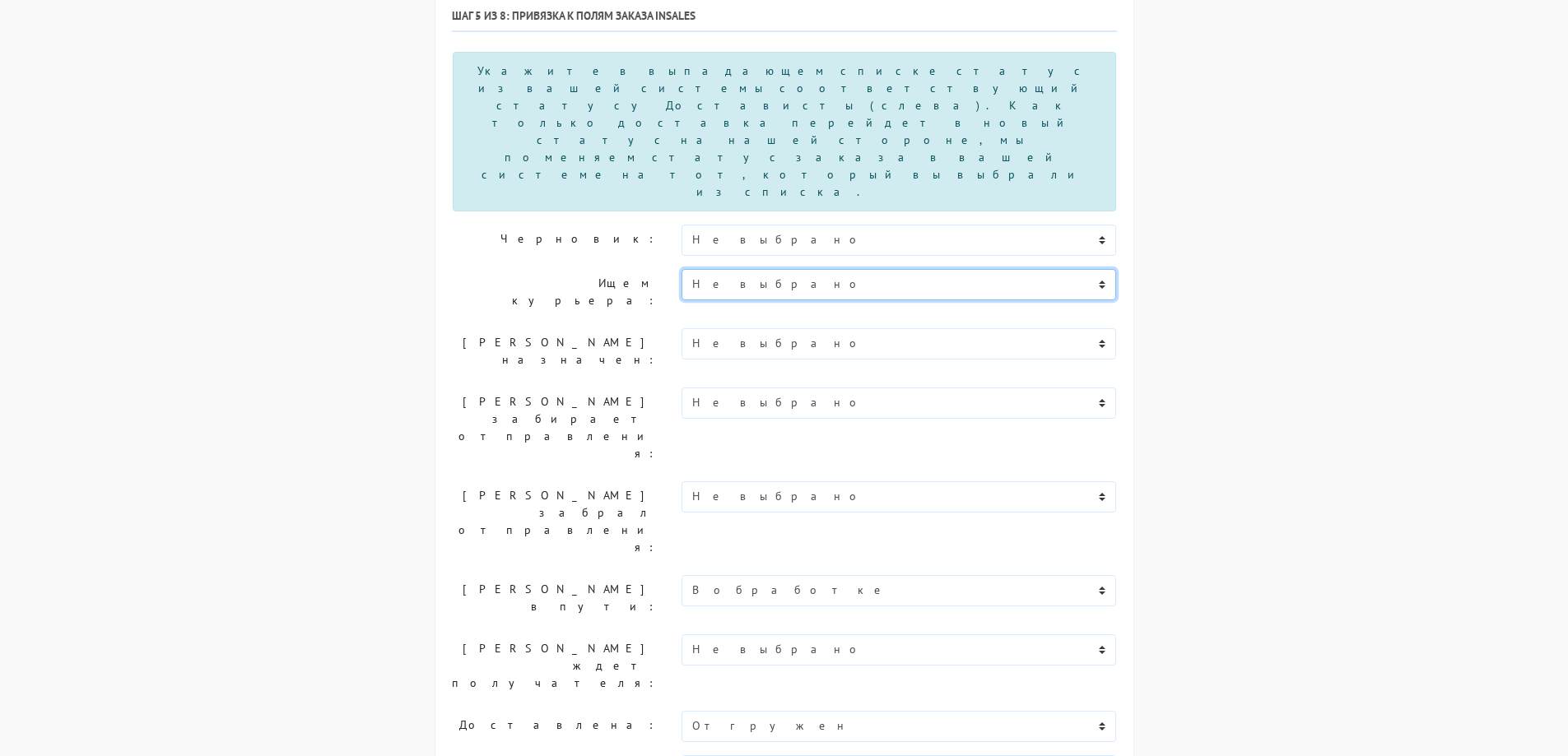
click at [750, 269] on select "Не выбрано Новый В обработке Согласован Отгружен Доставлен В процессе возврата …" at bounding box center [899, 284] width 436 height 31
select select "v-obrabotke"
click at [681, 269] on select "Не выбрано Новый В обработке Согласован Отгружен Доставлен В процессе возврата …" at bounding box center [899, 284] width 436 height 31
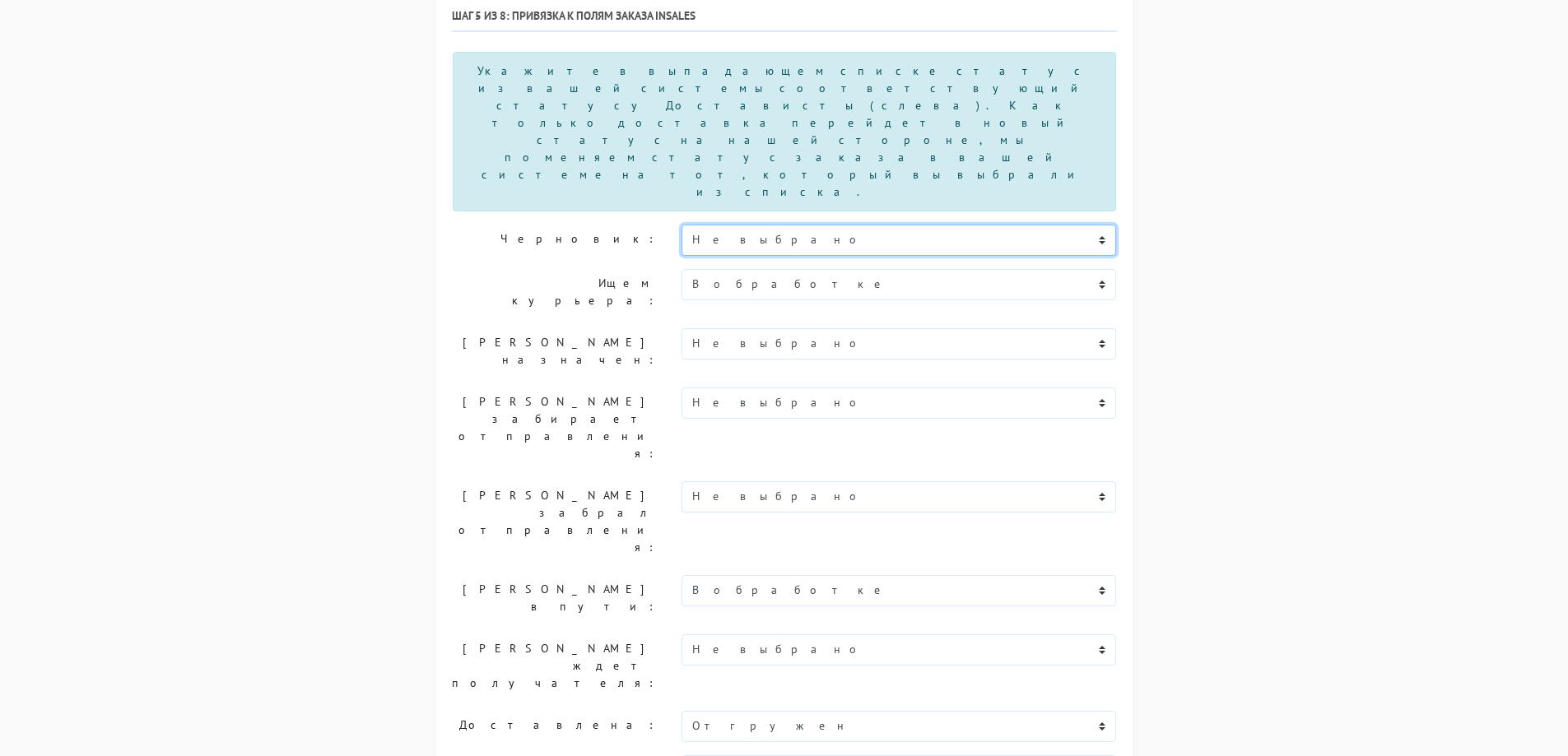
click at [765, 225] on select "Не выбрано Новый В обработке Согласован Отгружен Доставлен В процессе возврата …" at bounding box center [899, 240] width 436 height 31
select select "novyy"
click at [681, 225] on select "Не выбрано Новый В обработке Согласован Отгружен Доставлен В процессе возврата …" at bounding box center [899, 240] width 436 height 31
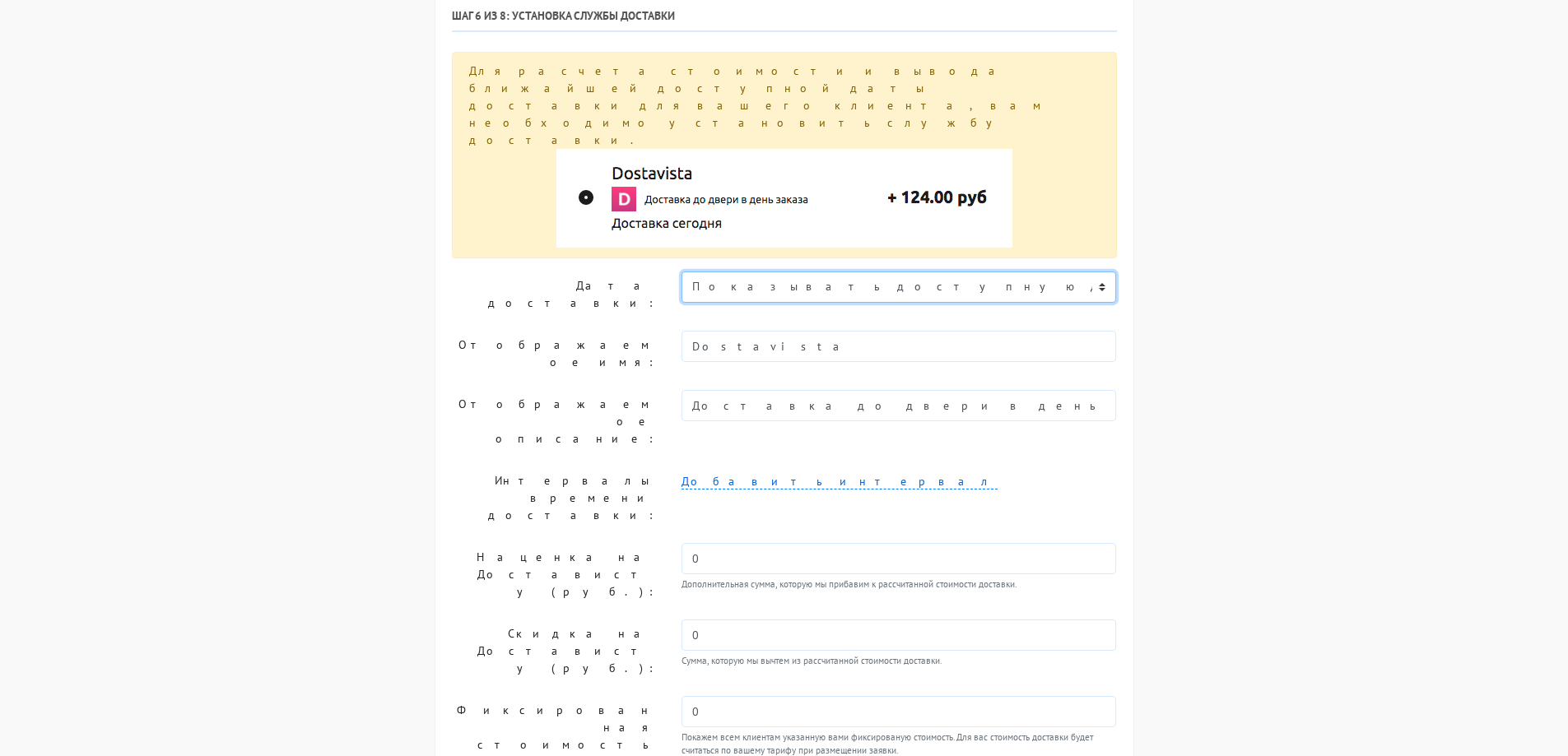
click at [918, 272] on select "Показывать доступную дату доставки Убрать дату доставки Показывать свой текст" at bounding box center [899, 287] width 436 height 31
click at [681, 272] on select "Показывать доступную дату доставки Убрать дату доставки Показывать свой текст" at bounding box center [899, 287] width 436 height 31
click at [903, 272] on select "Показывать доступную дату доставки Убрать дату доставки Показывать свой текст" at bounding box center [899, 287] width 436 height 31
click at [681, 272] on select "Показывать доступную дату доставки Убрать дату доставки Показывать свой текст" at bounding box center [899, 287] width 436 height 31
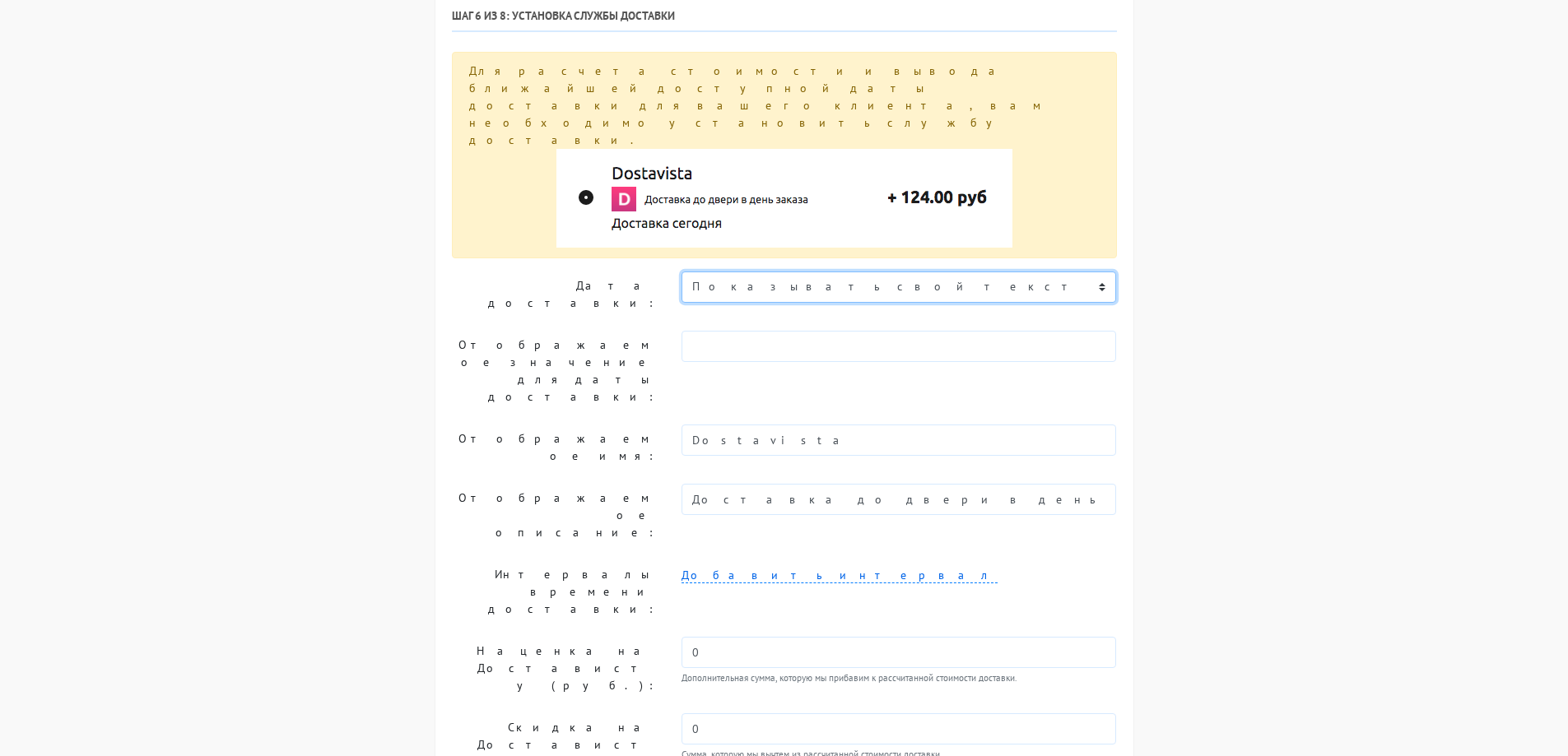
click at [870, 272] on select "Показывать доступную дату доставки Убрать дату доставки Показывать свой текст" at bounding box center [899, 287] width 436 height 31
select select "2"
click at [681, 272] on select "Показывать доступную дату доставки Убрать дату доставки Показывать свой текст" at bounding box center [899, 287] width 436 height 31
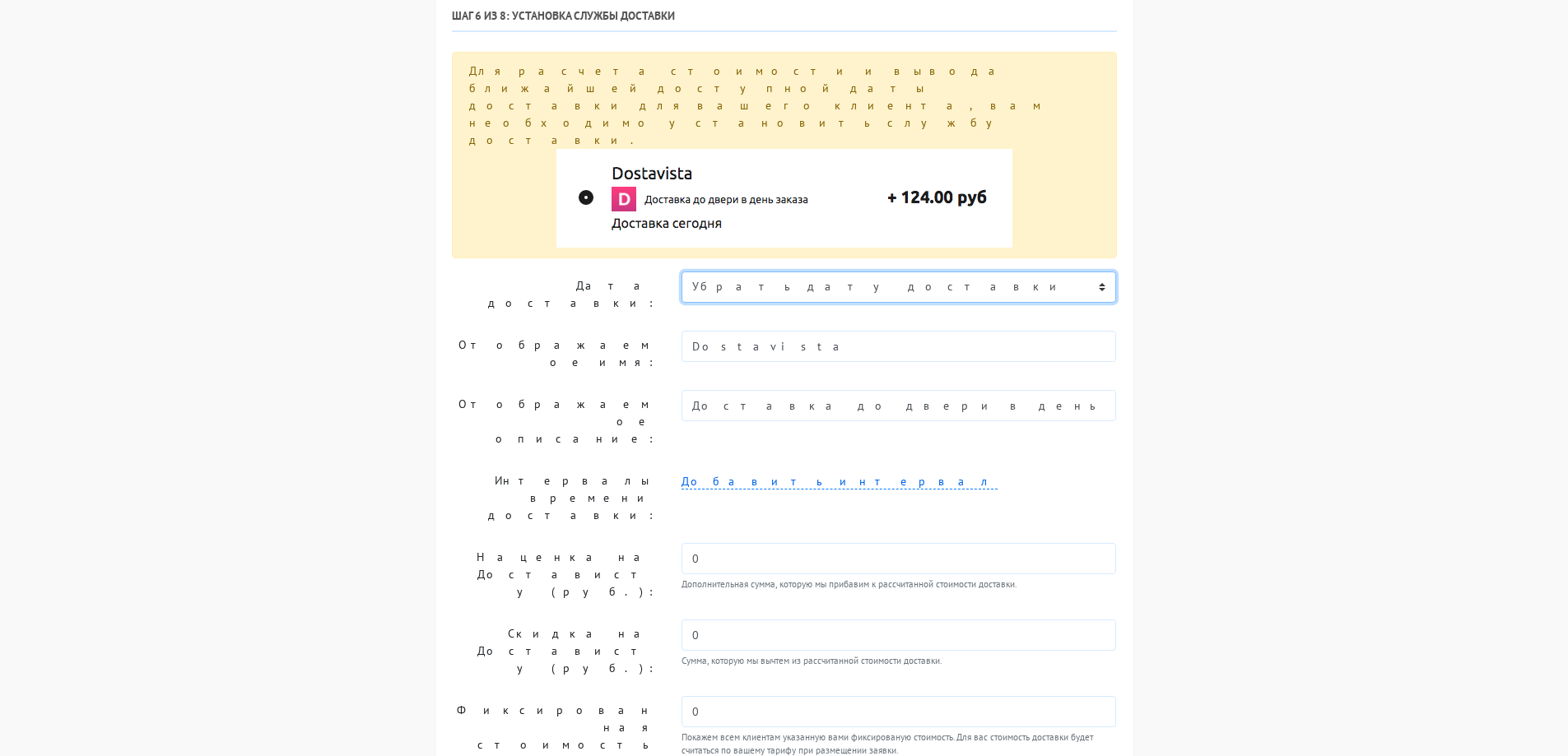
click at [862, 272] on select "Показывать доступную дату доставки Убрать дату доставки Показывать свой текст" at bounding box center [899, 287] width 436 height 31
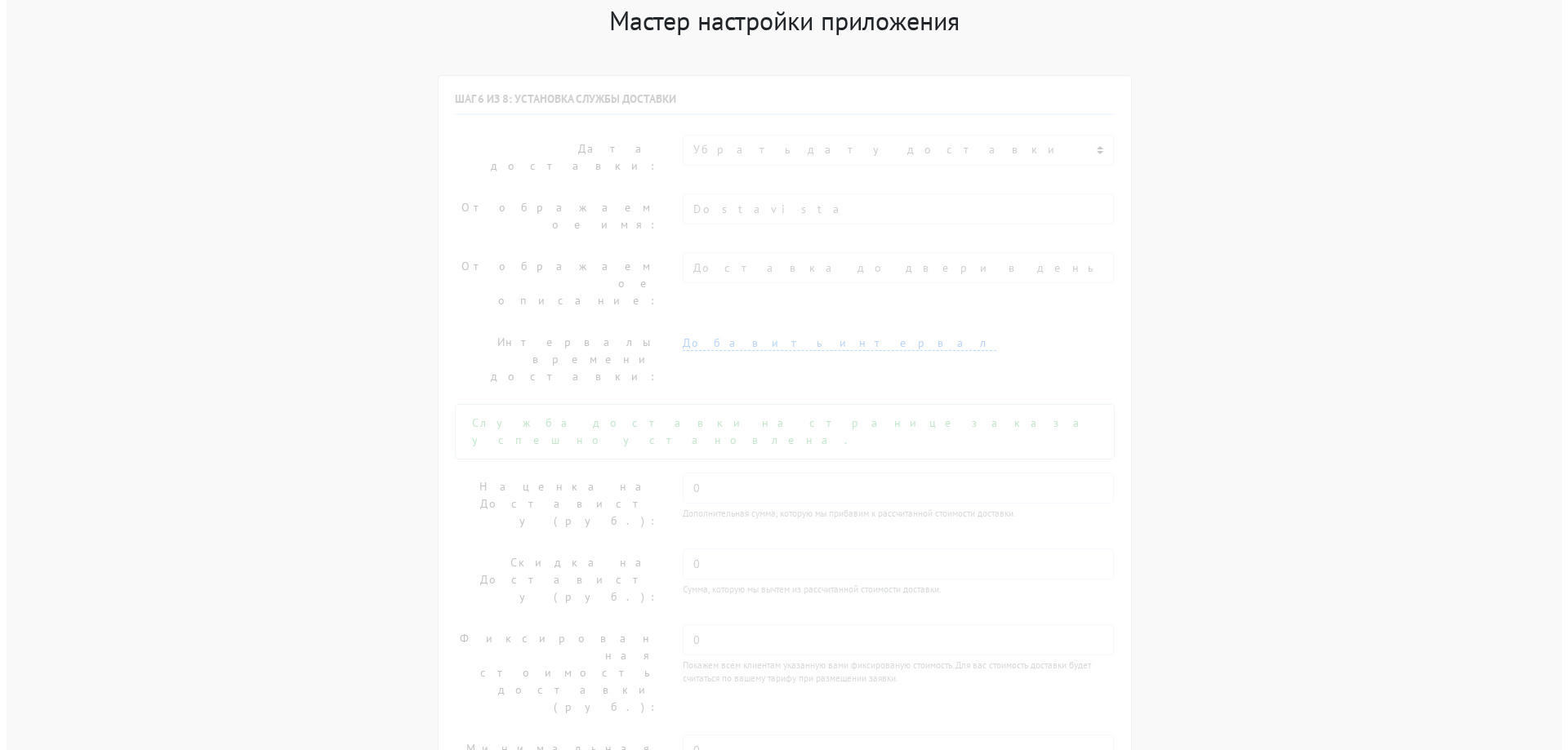
scroll to position [0, 0]
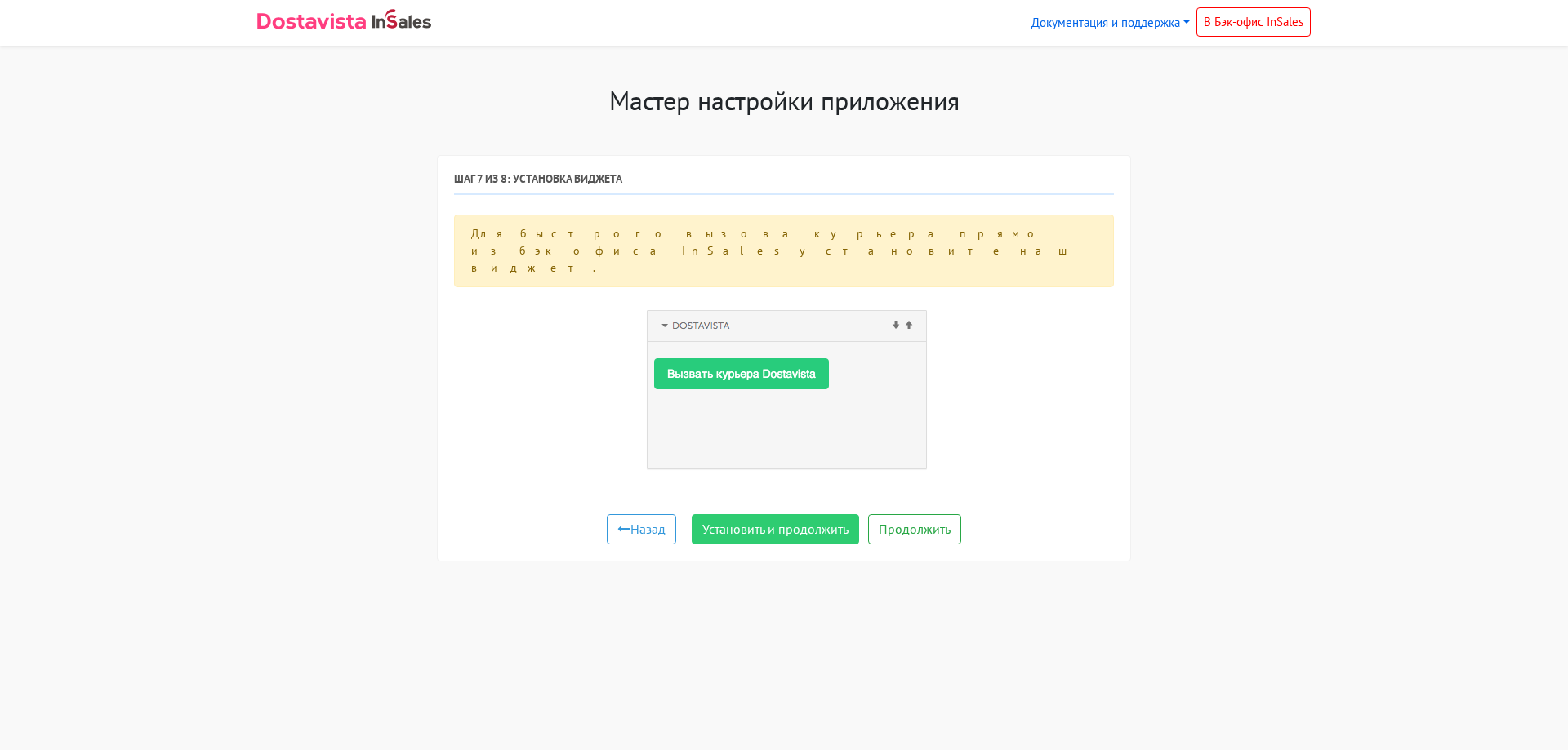
click at [783, 339] on img at bounding box center [784, 387] width 297 height 174
click at [803, 515] on button "Установить и продолжить" at bounding box center [775, 530] width 168 height 31
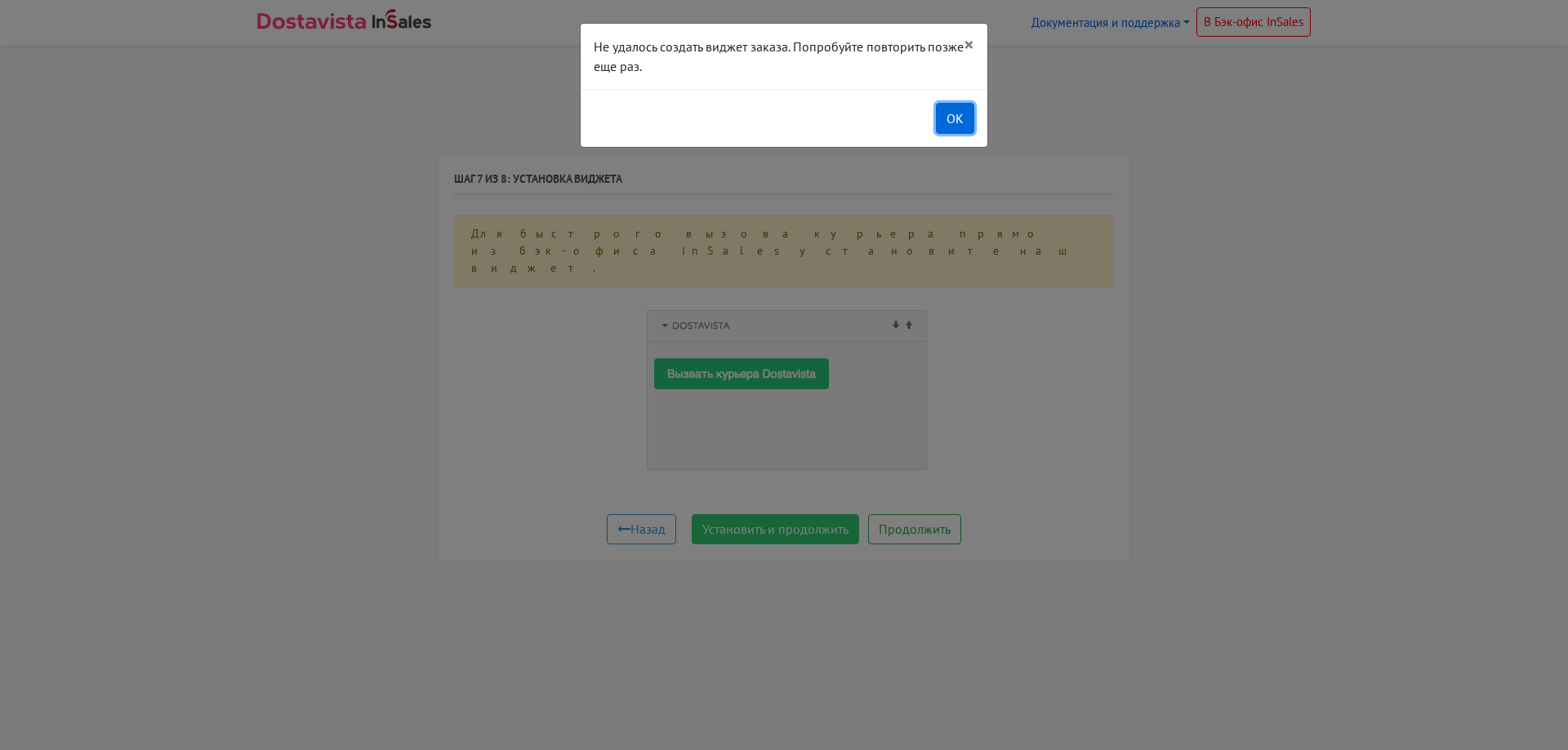
click at [950, 117] on button "OK" at bounding box center [955, 118] width 38 height 31
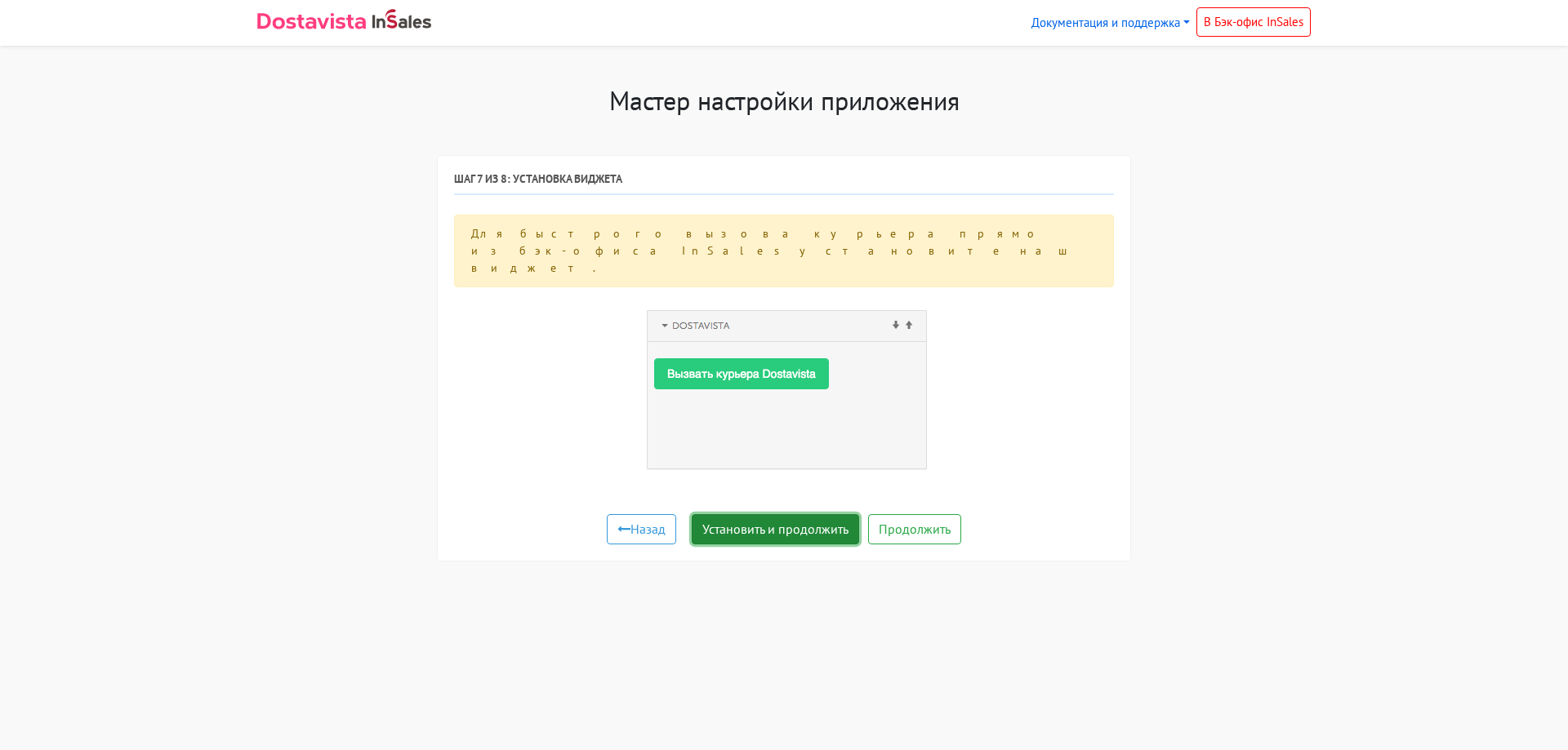
click at [809, 515] on button "Установить и продолжить" at bounding box center [775, 530] width 168 height 31
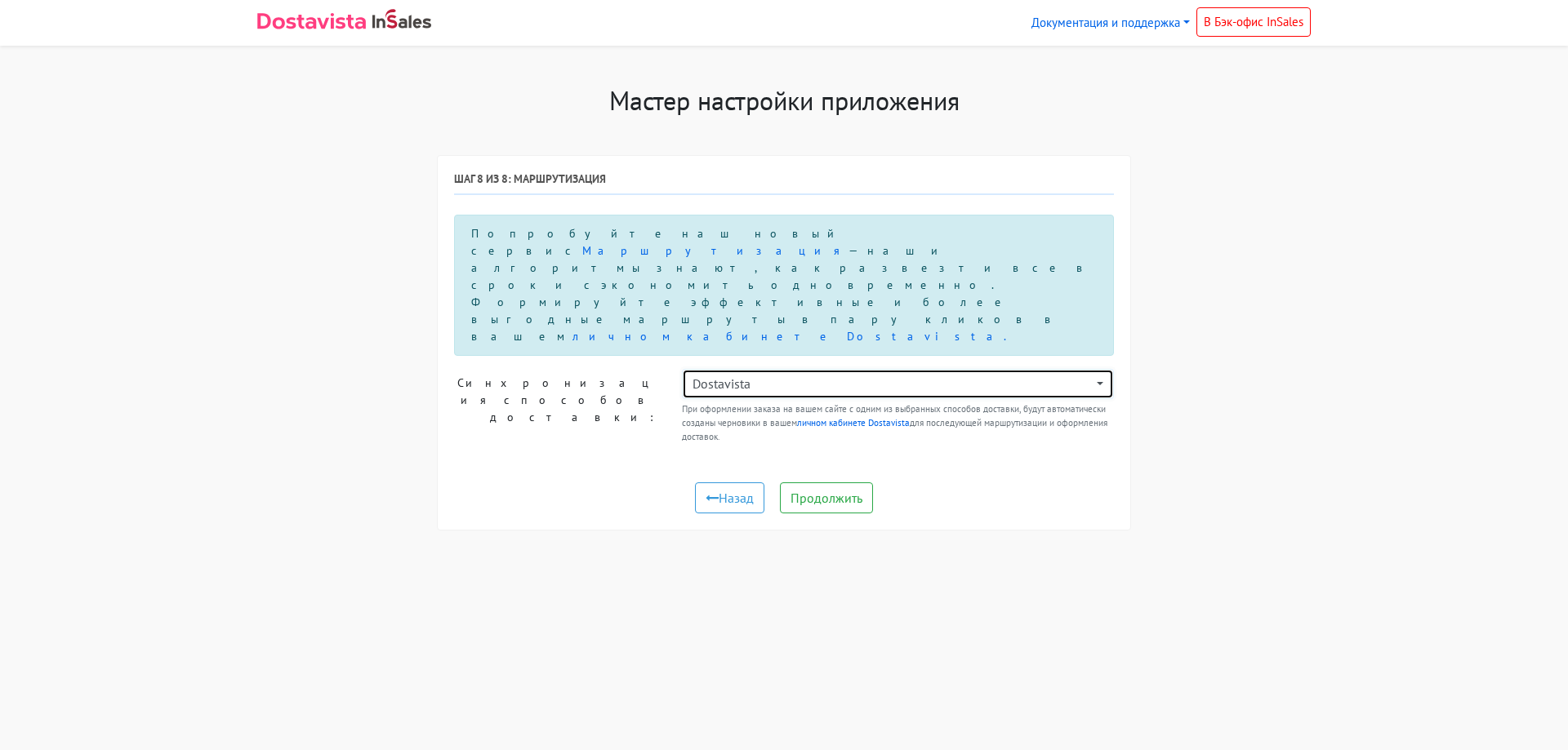
click at [830, 374] on div "Dostavista" at bounding box center [893, 383] width 401 height 19
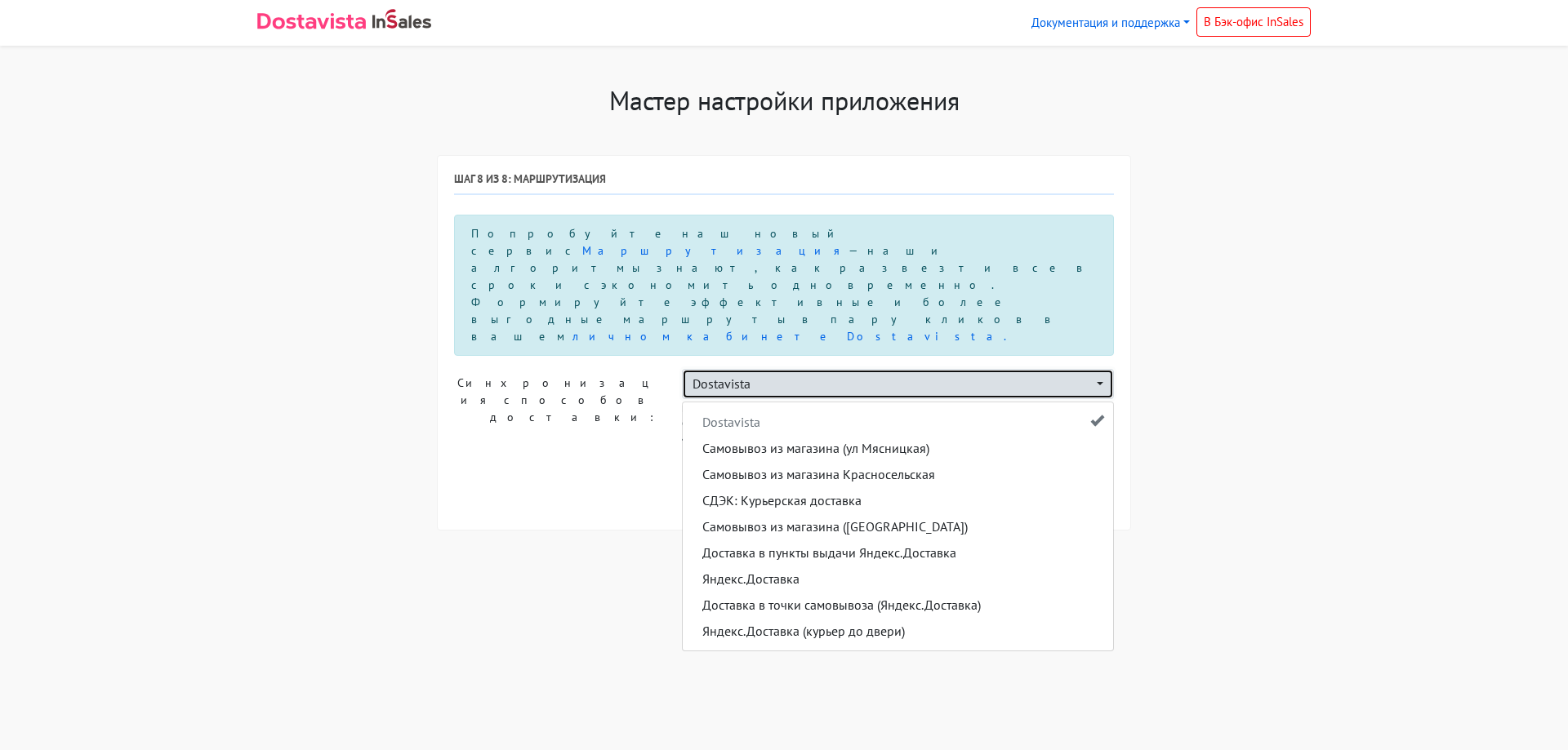
click at [829, 374] on div "Dostavista" at bounding box center [893, 383] width 401 height 19
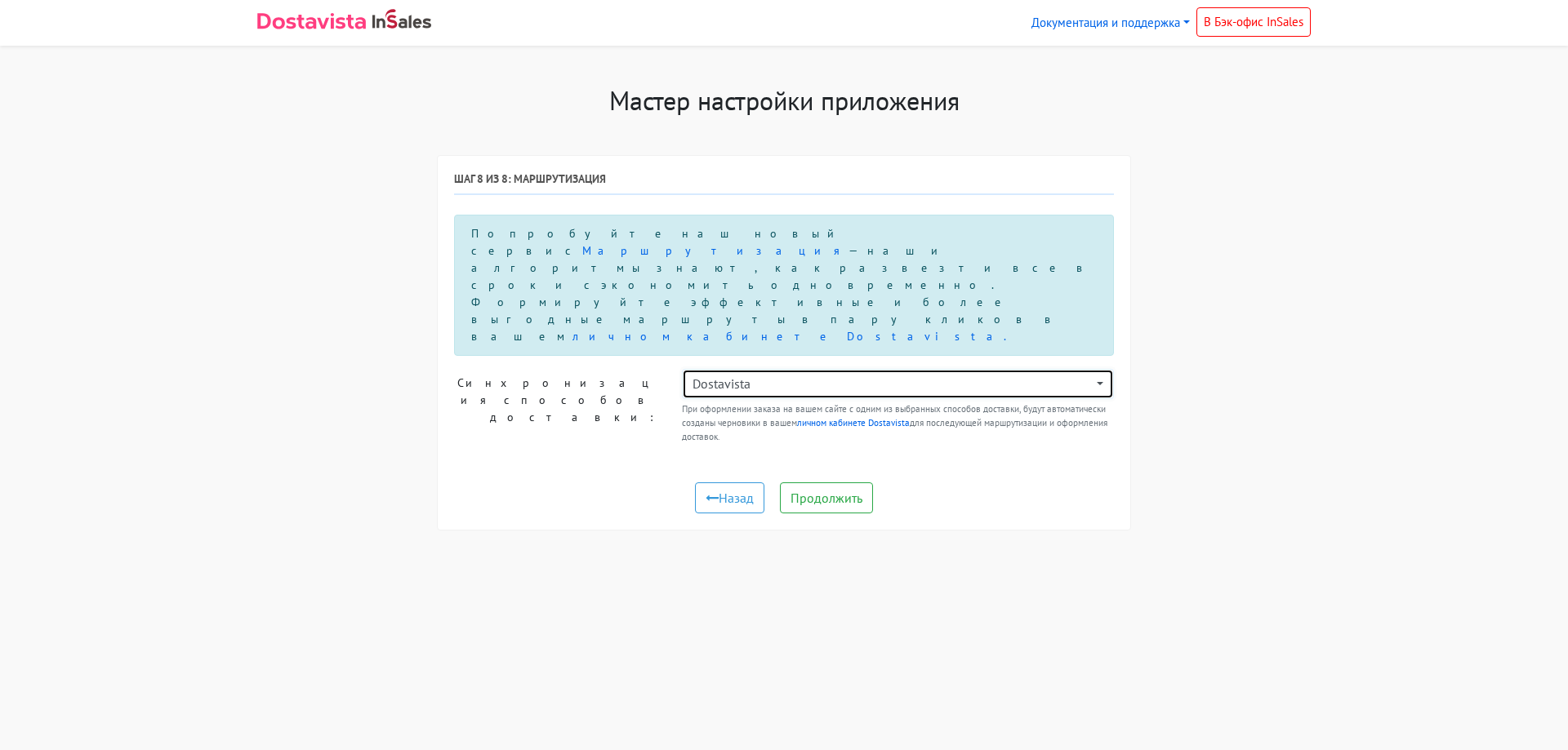
click at [853, 374] on div "Dostavista" at bounding box center [893, 383] width 401 height 19
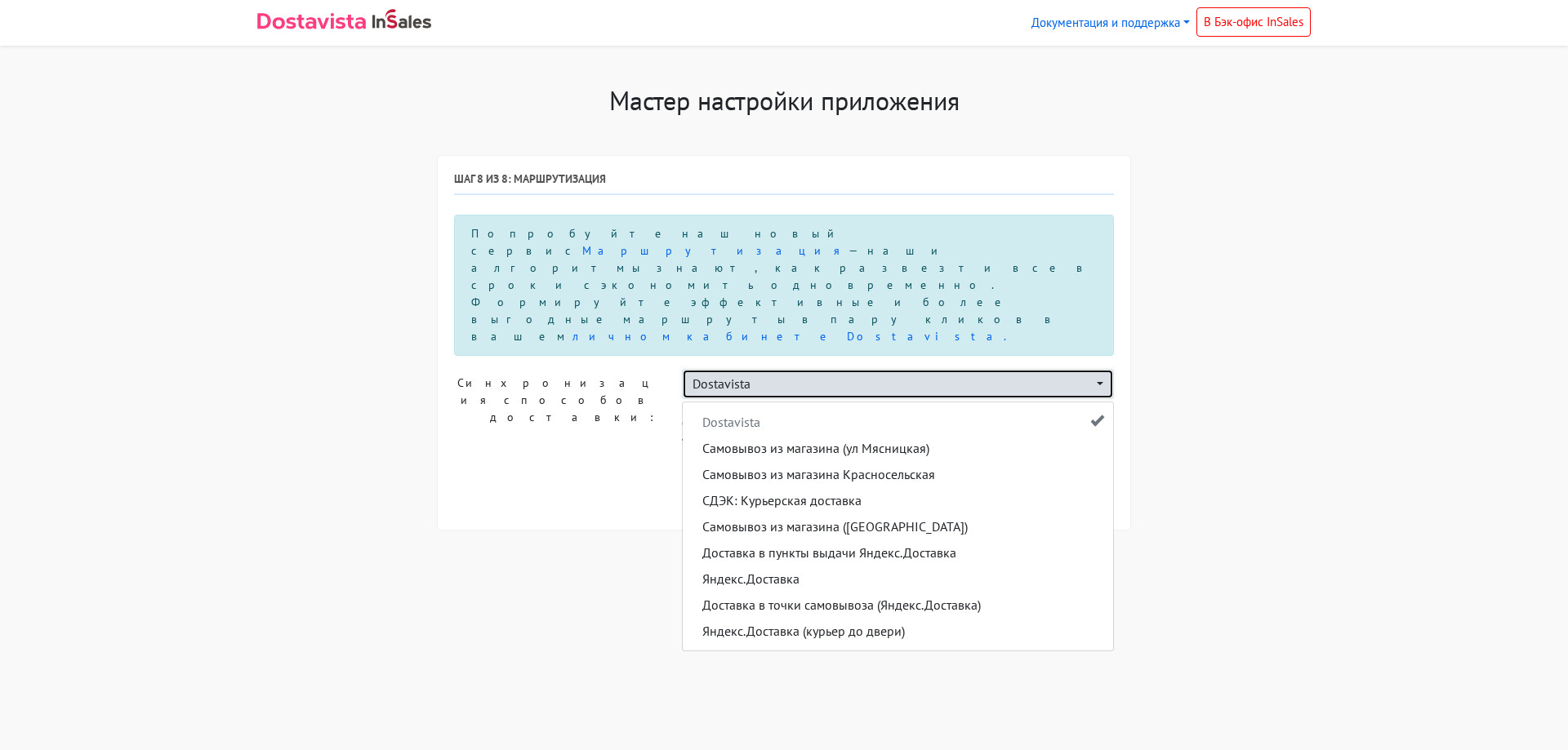
click at [853, 374] on div "Dostavista" at bounding box center [893, 383] width 401 height 19
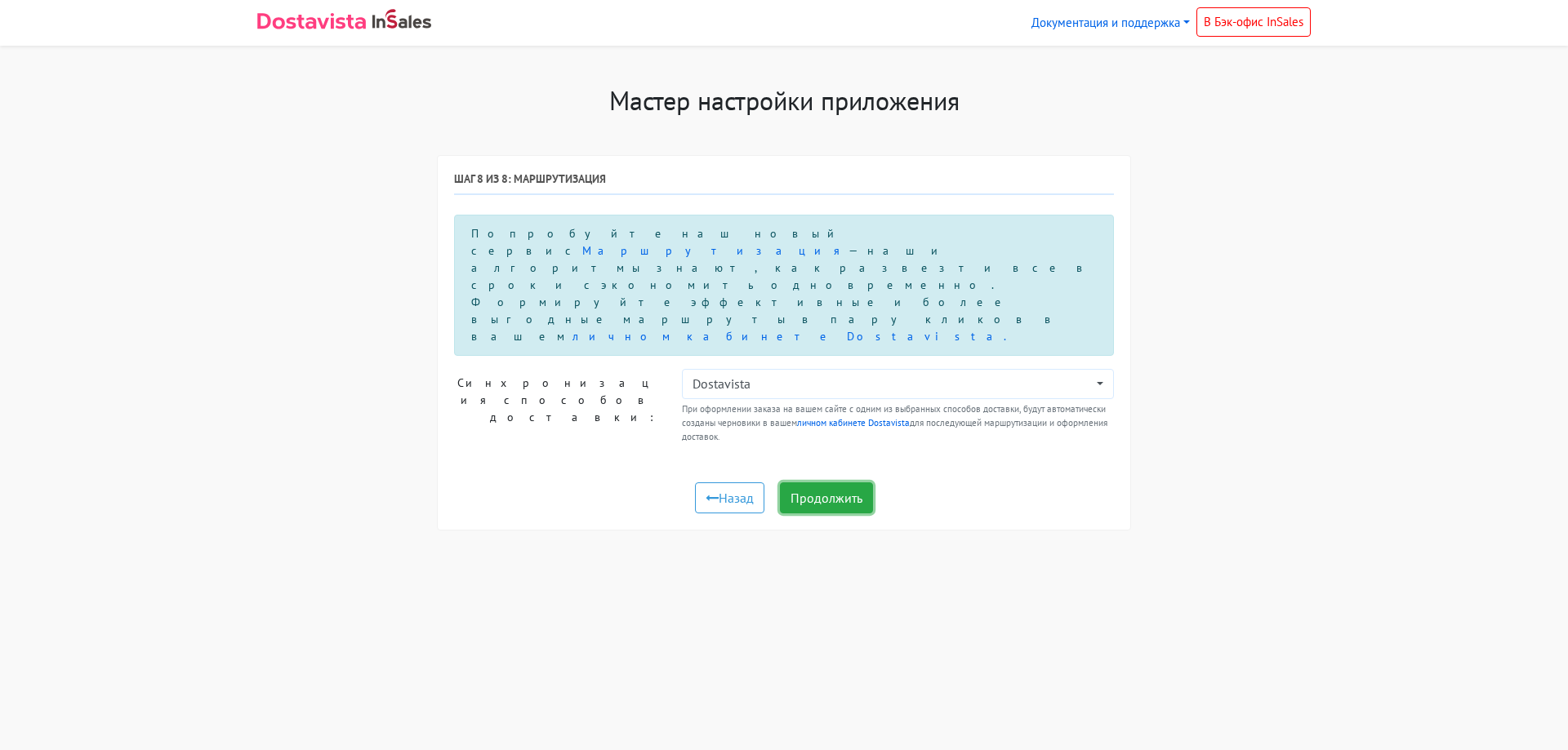
click at [838, 482] on button "Продолжить" at bounding box center [827, 497] width 93 height 31
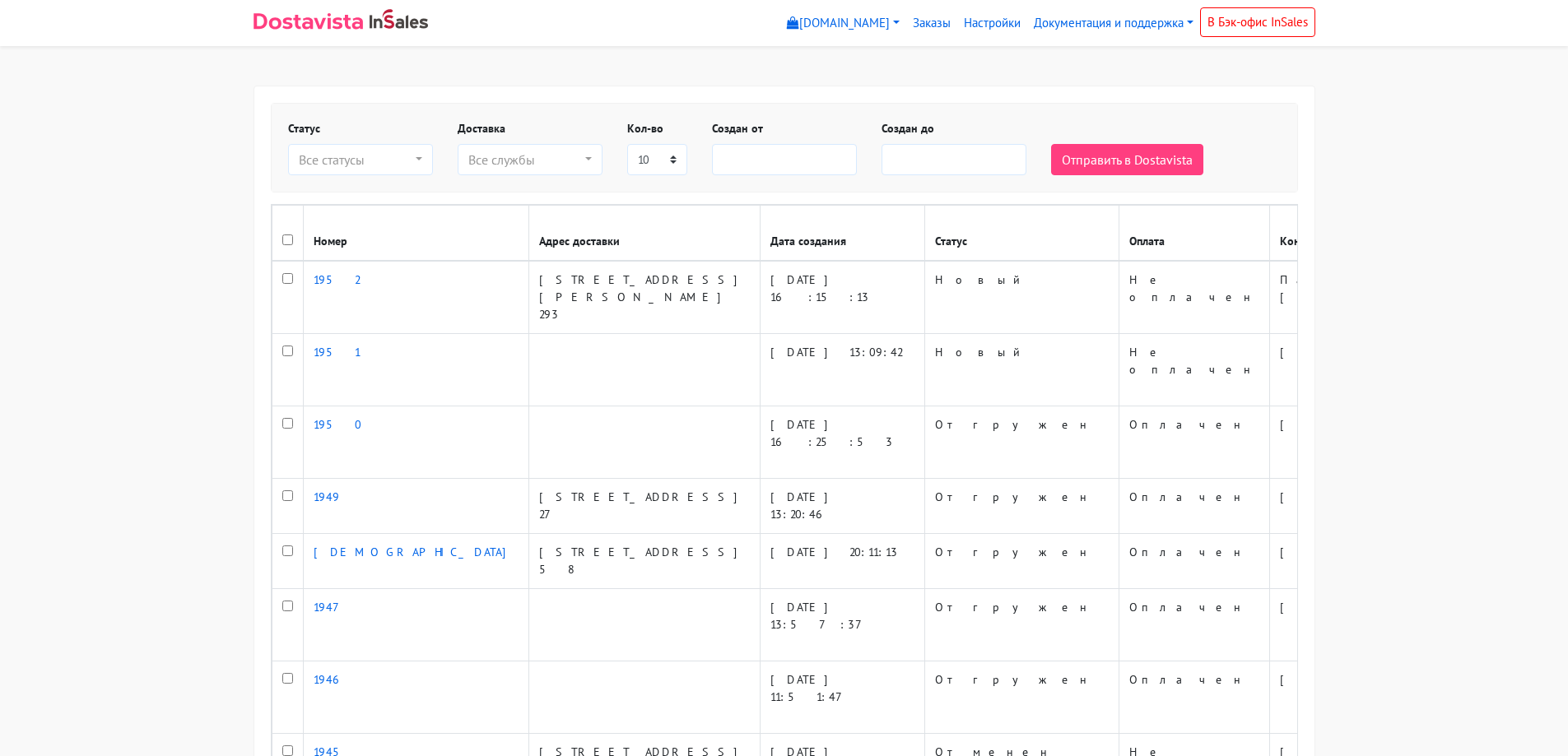
select select
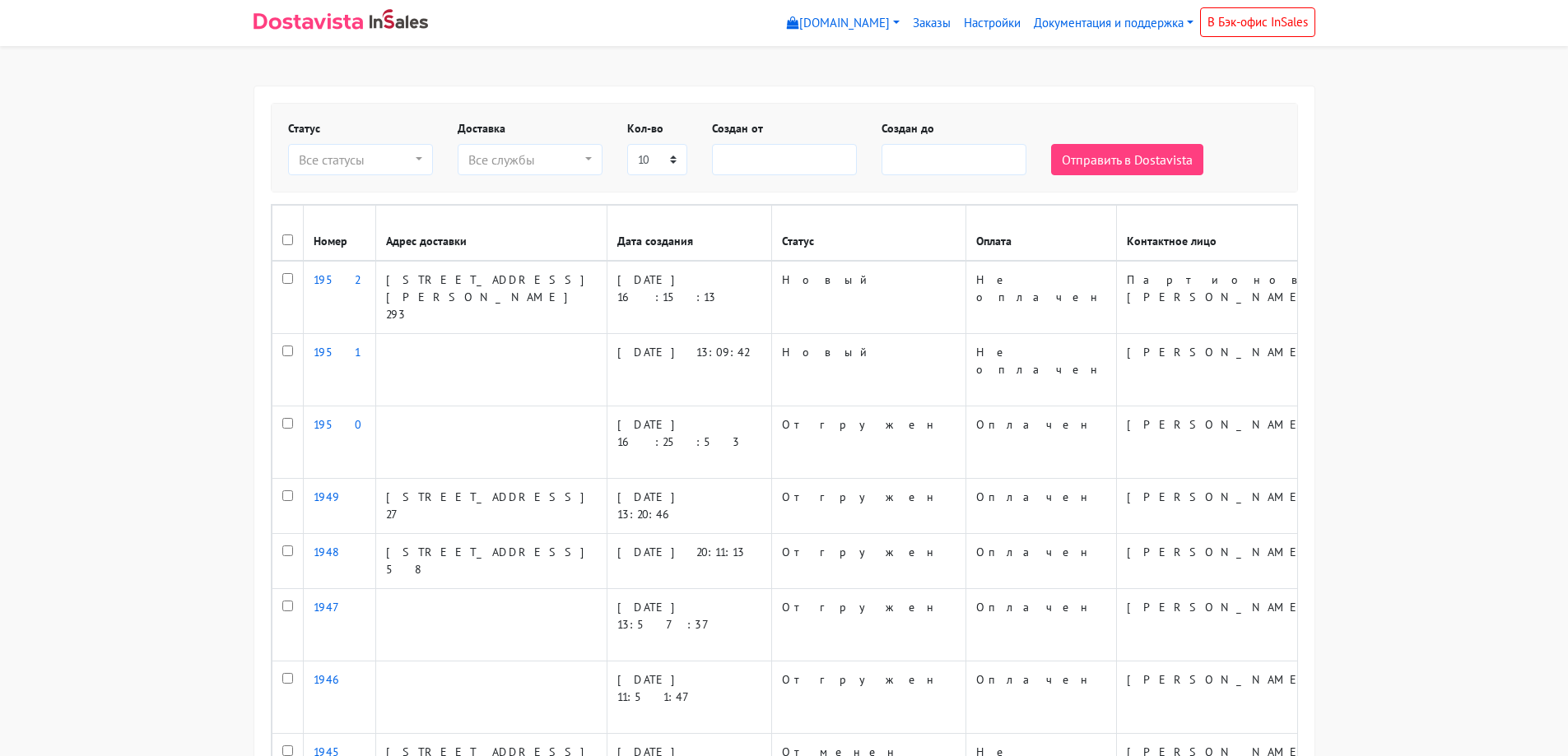
select select
